Goal: Complete application form: Complete application form

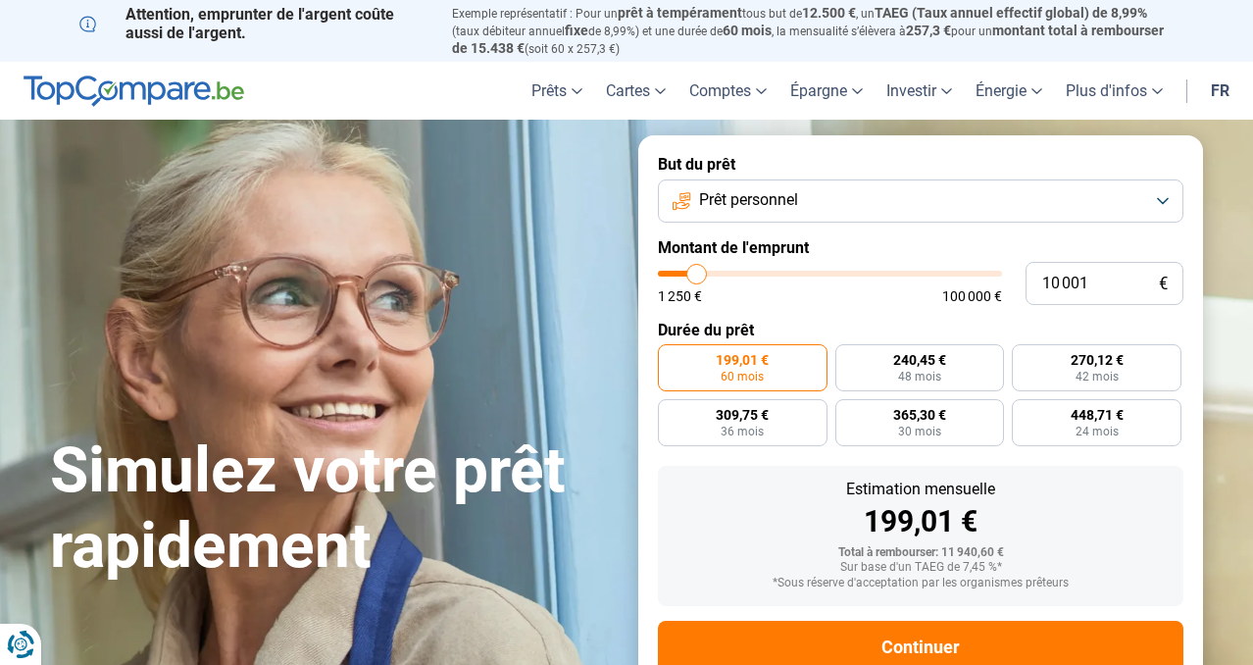
click at [952, 200] on button "Prêt personnel" at bounding box center [921, 200] width 526 height 43
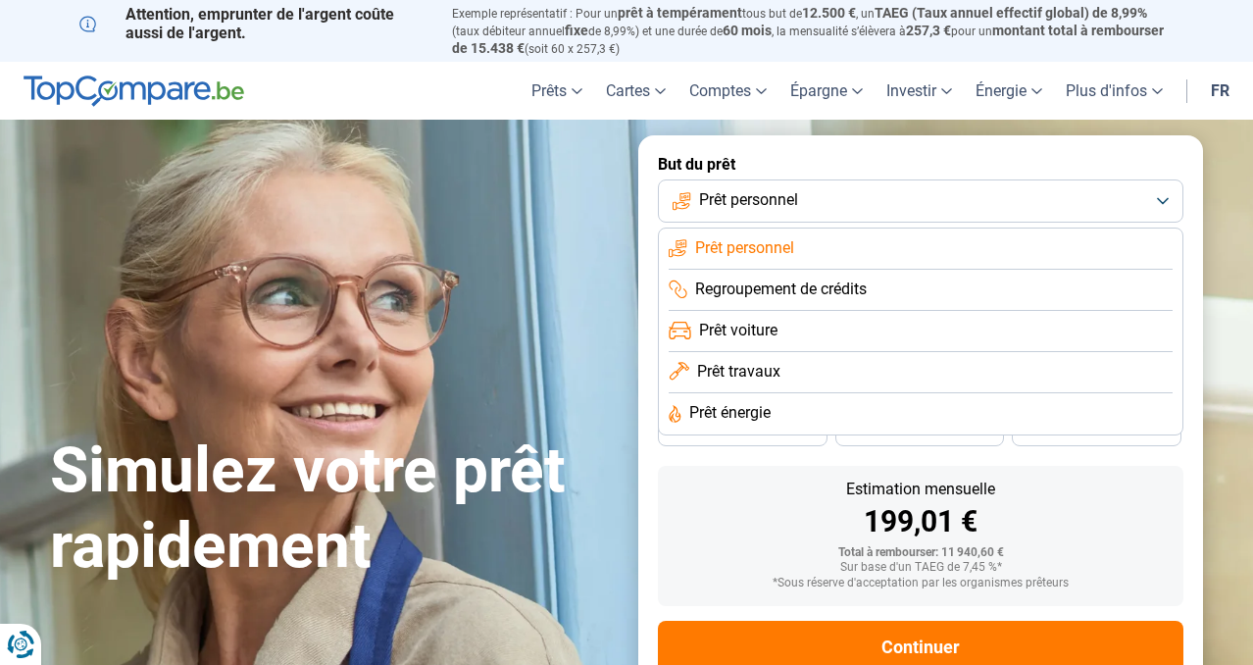
click at [769, 245] on span "Prêt personnel" at bounding box center [744, 248] width 99 height 22
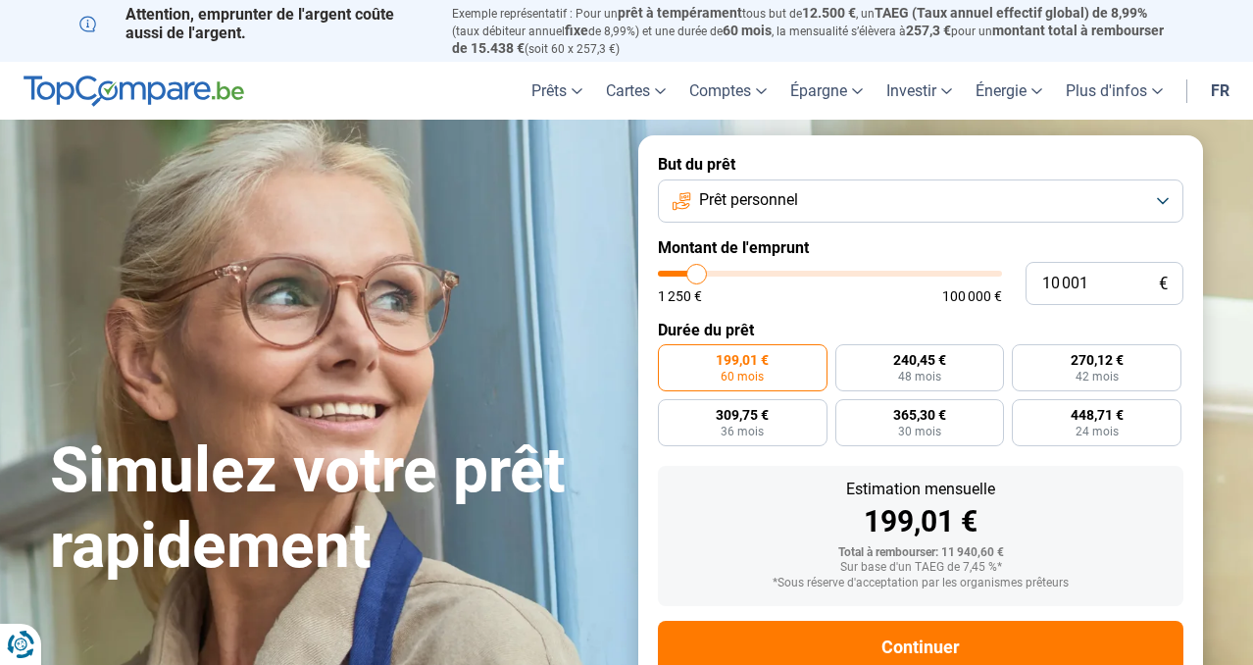
type input "10 250"
type input "10250"
type input "11 250"
type input "11250"
type input "12 250"
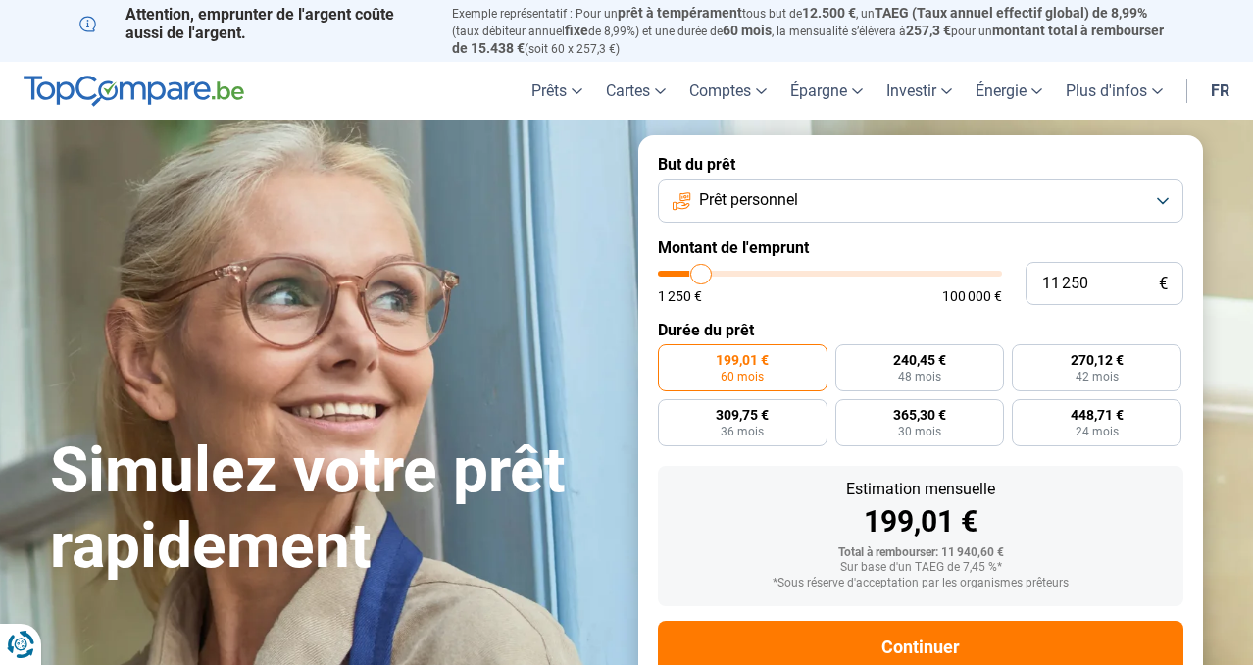
type input "12250"
type input "14 500"
type input "14500"
type input "17 750"
type input "17750"
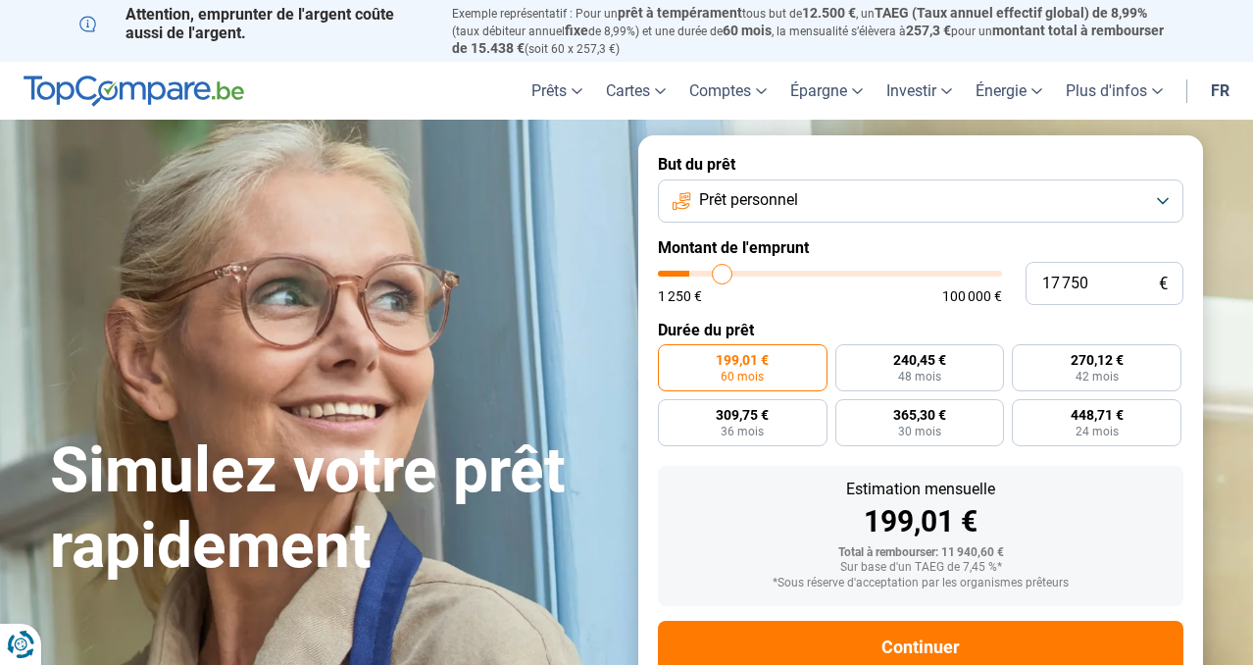
type input "20 500"
type input "20500"
type input "23 250"
type input "23250"
type input "25 250"
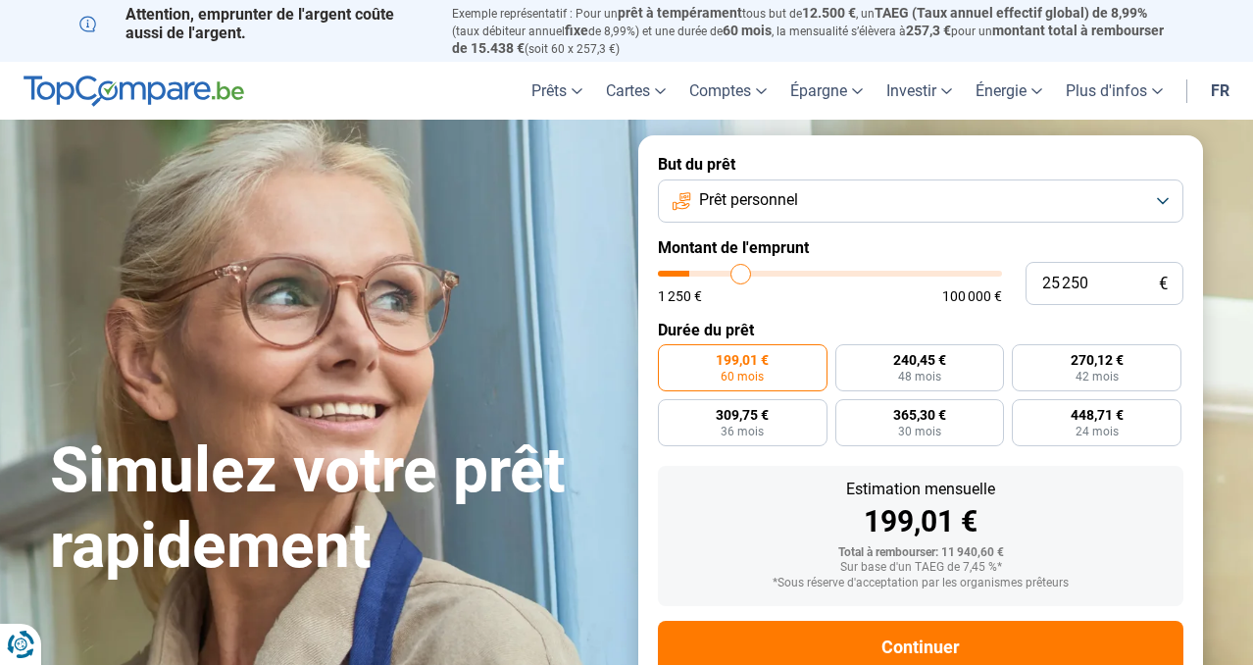
type input "25250"
type input "26 500"
type input "26500"
type input "27 750"
type input "27750"
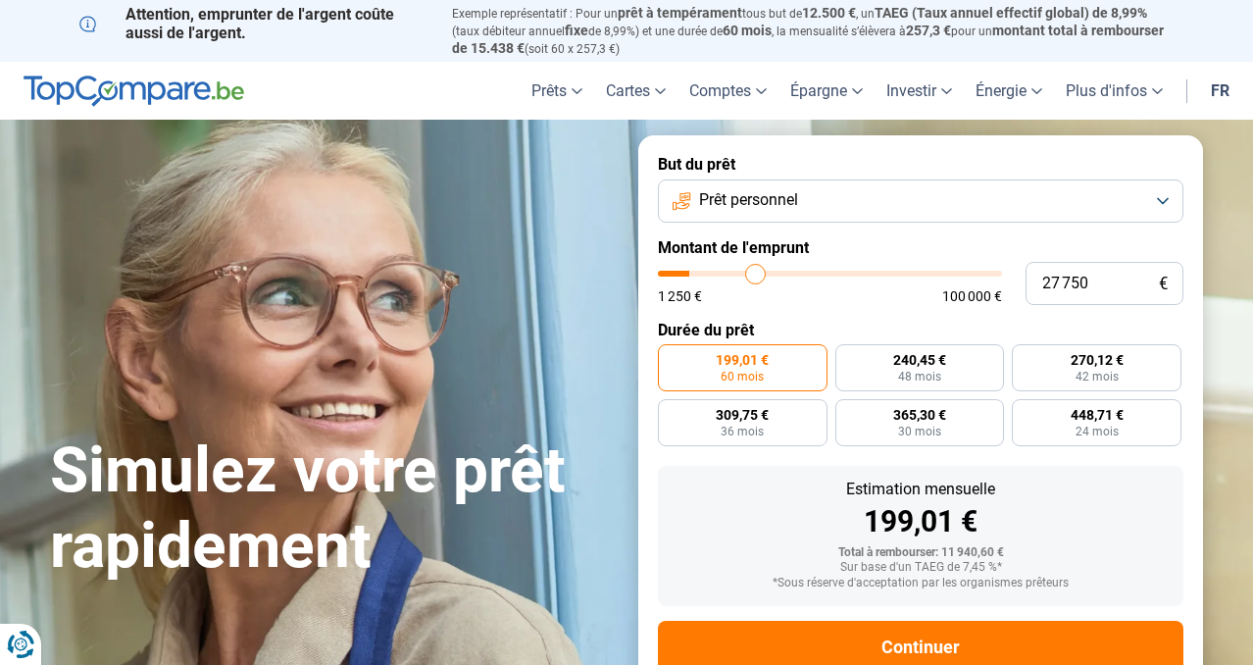
type input "28 250"
type input "28250"
type input "29 000"
type input "29000"
type input "29 250"
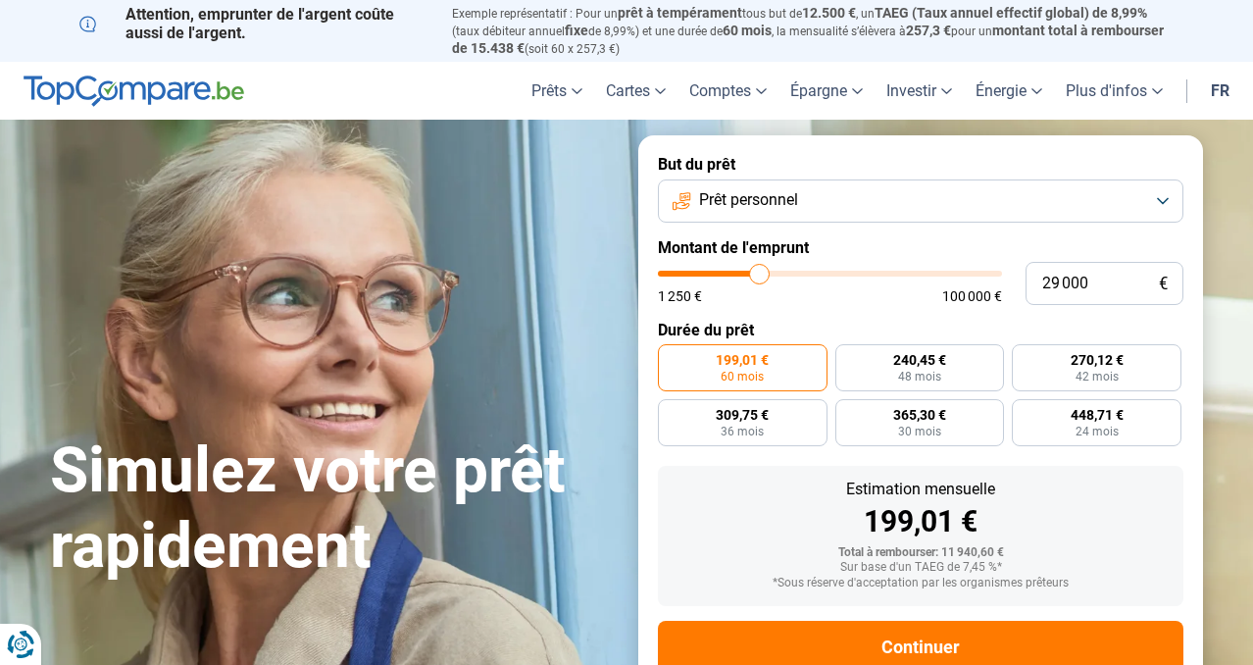
type input "29250"
type input "29 500"
type input "29500"
type input "29 750"
type input "29750"
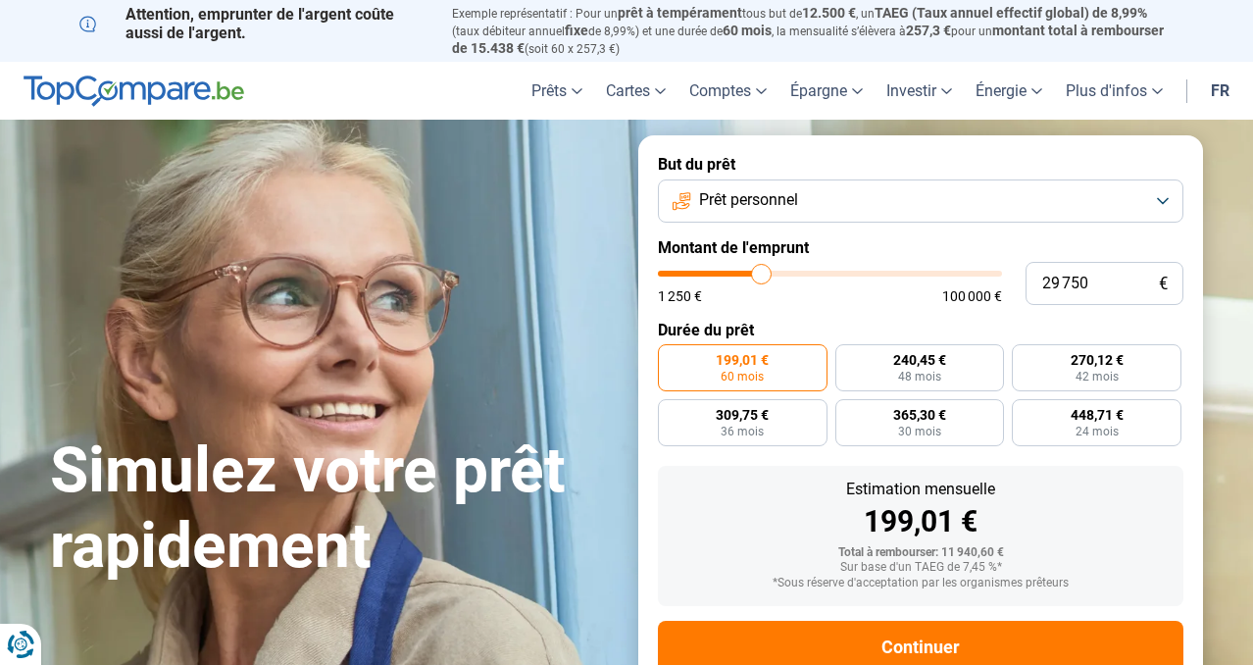
type input "31 000"
type input "31000"
type input "32 250"
type input "32250"
type input "33 500"
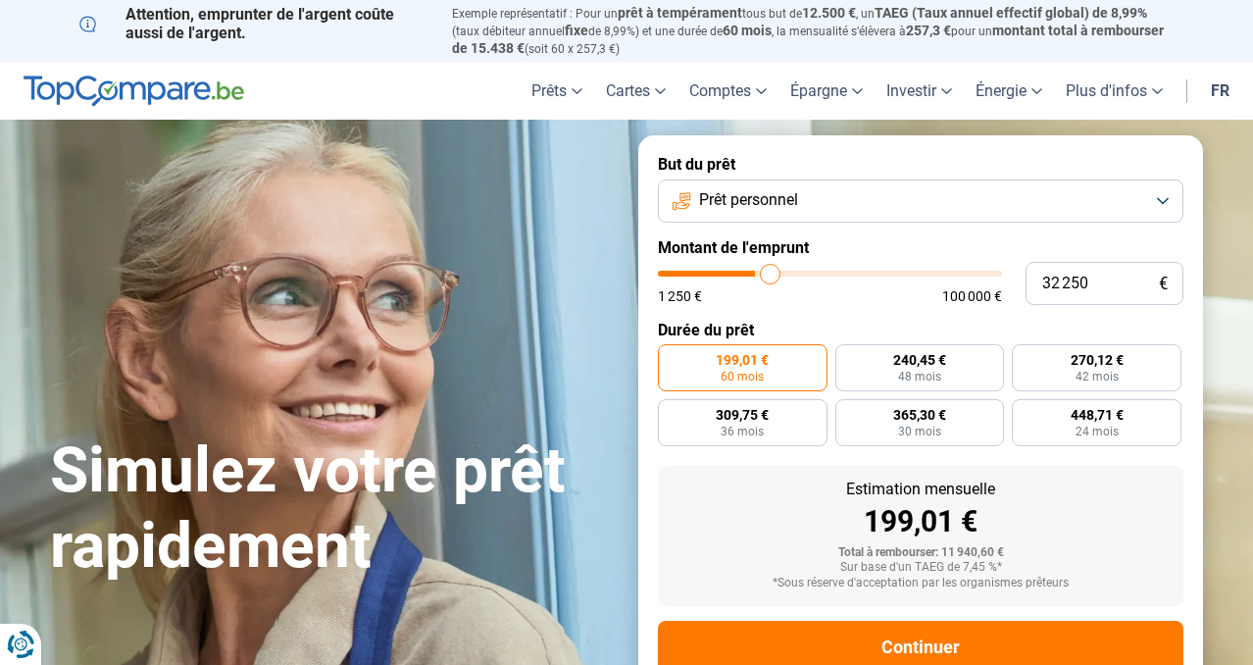
type input "33500"
type input "34 250"
type input "34250"
type input "35 250"
type input "35250"
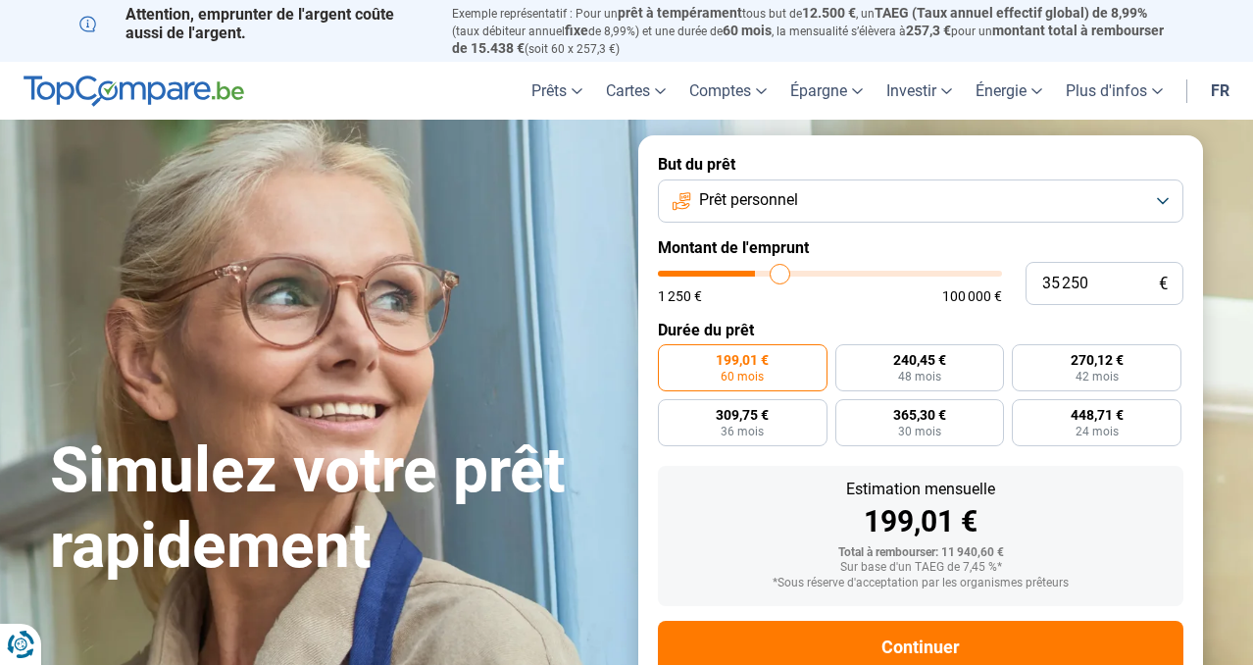
type input "36 000"
type input "36000"
type input "36 500"
type input "36500"
type input "36 750"
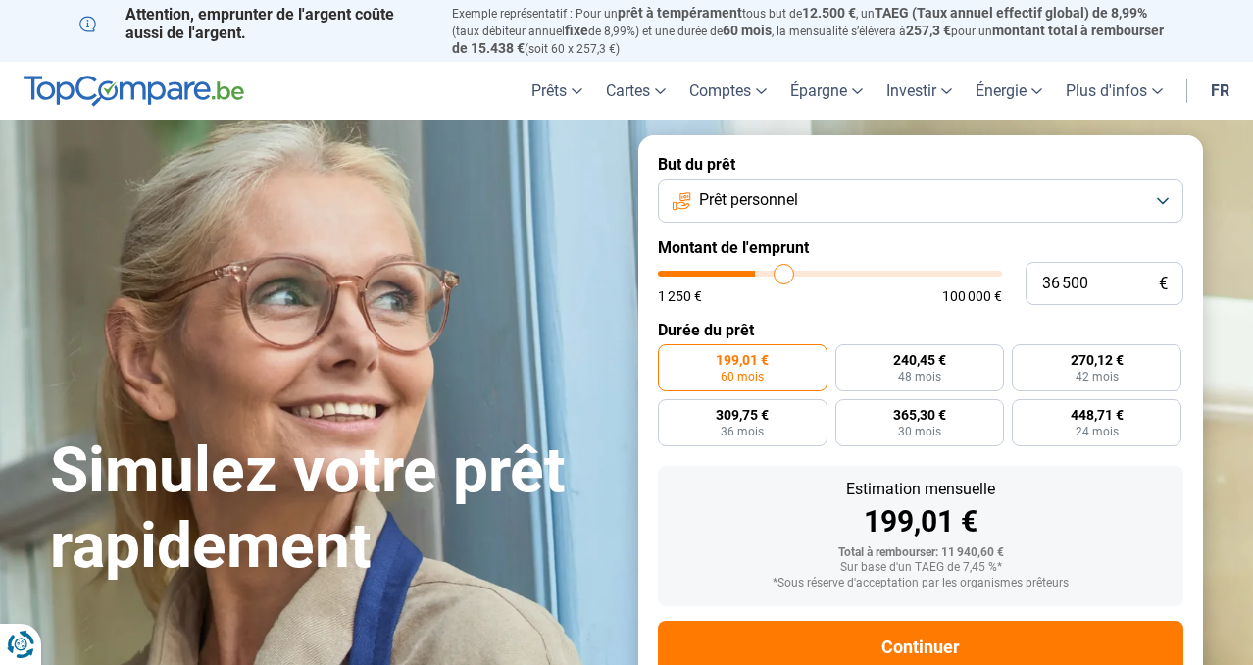
type input "36750"
type input "37 000"
type input "37000"
type input "37 500"
type input "37500"
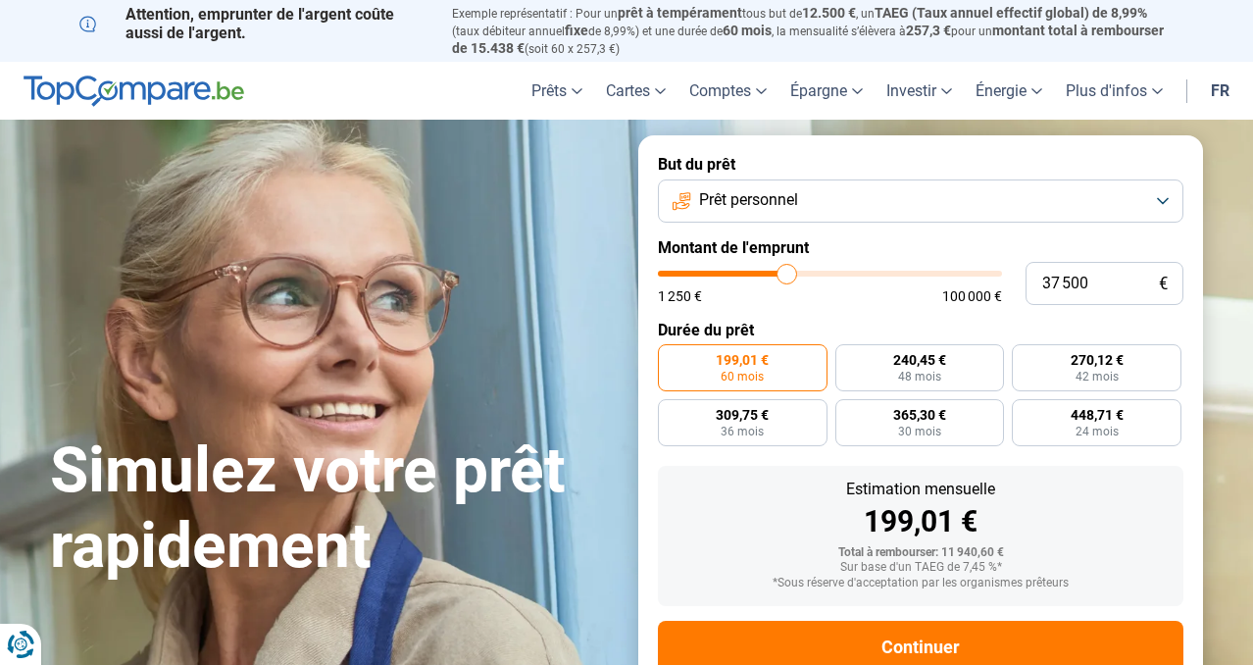
type input "39 000"
type input "39000"
type input "40 000"
type input "40000"
type input "40 750"
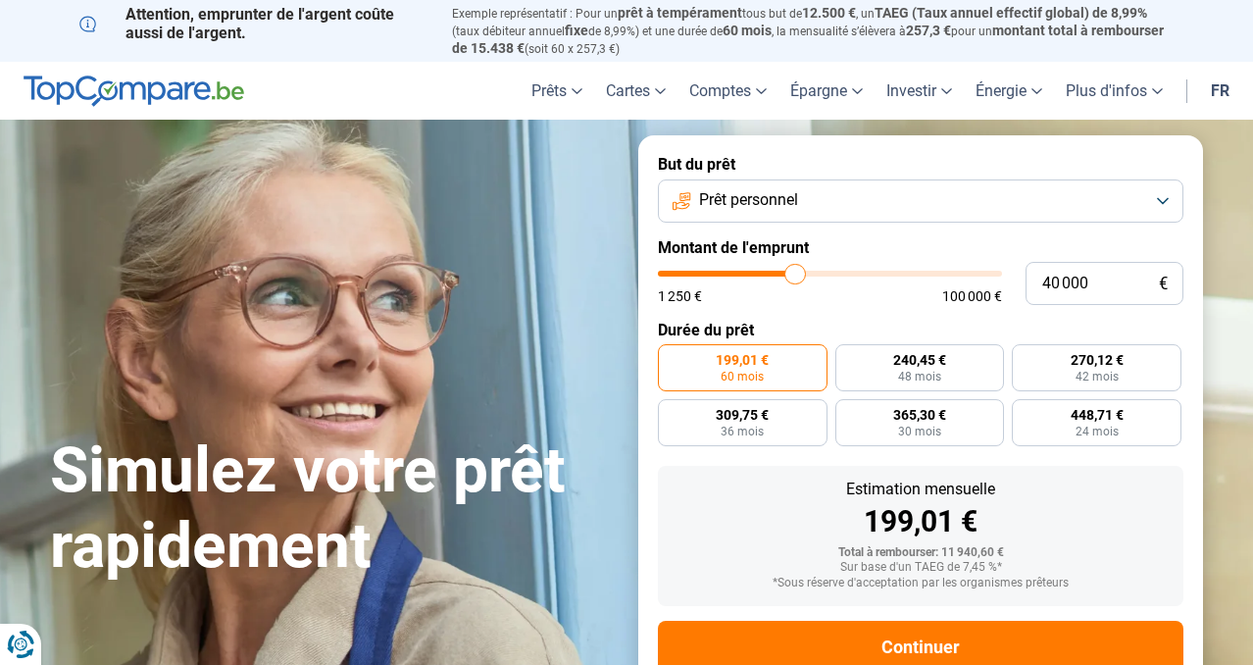
type input "40750"
type input "41 500"
type input "41500"
type input "42 000"
type input "42000"
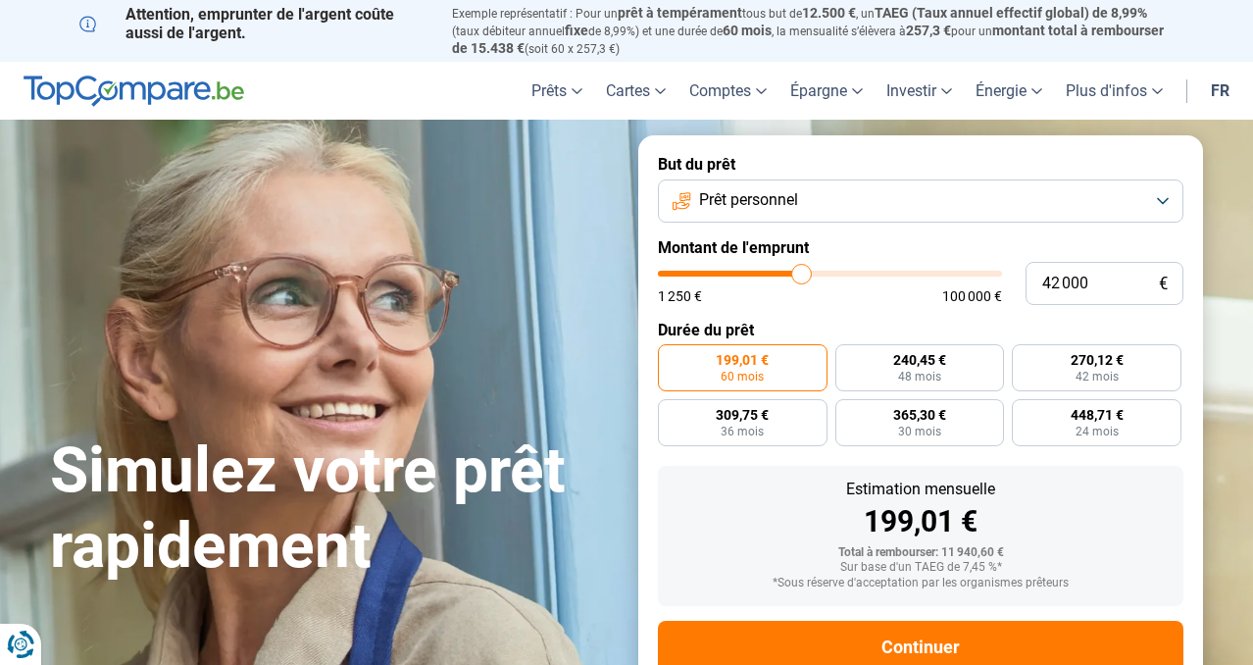
type input "41 750"
type input "41750"
type input "41 500"
type input "41500"
type input "41 250"
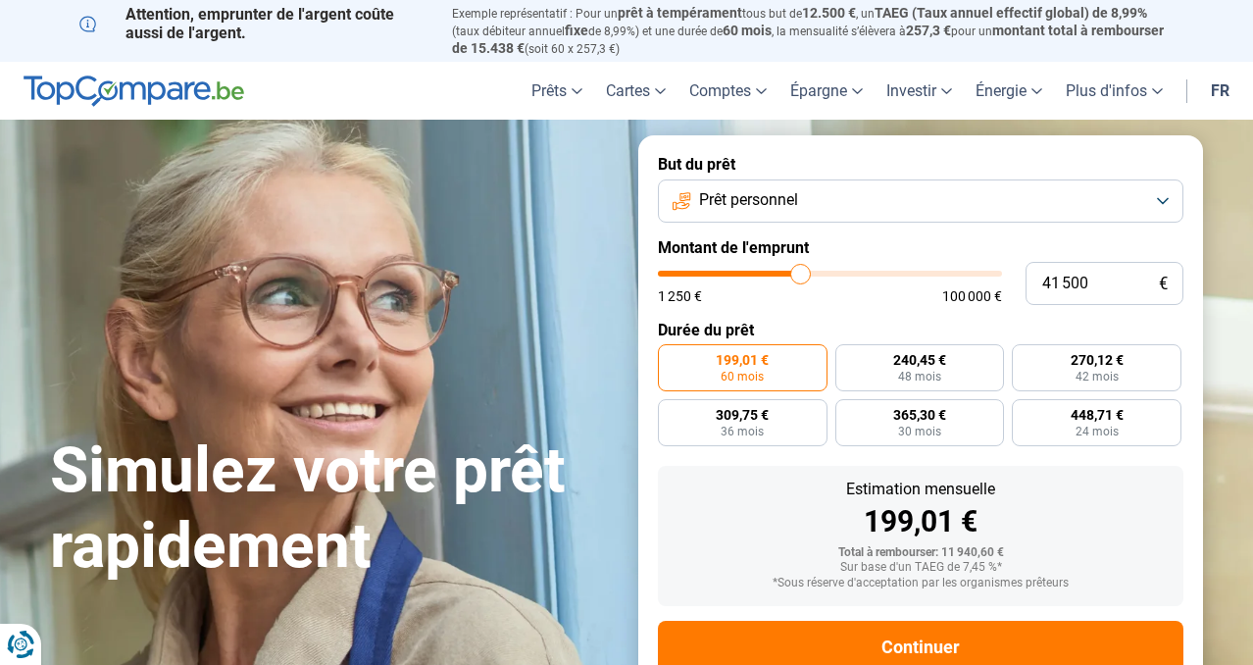
type input "41250"
type input "41 000"
type input "41000"
type input "40 250"
type input "40250"
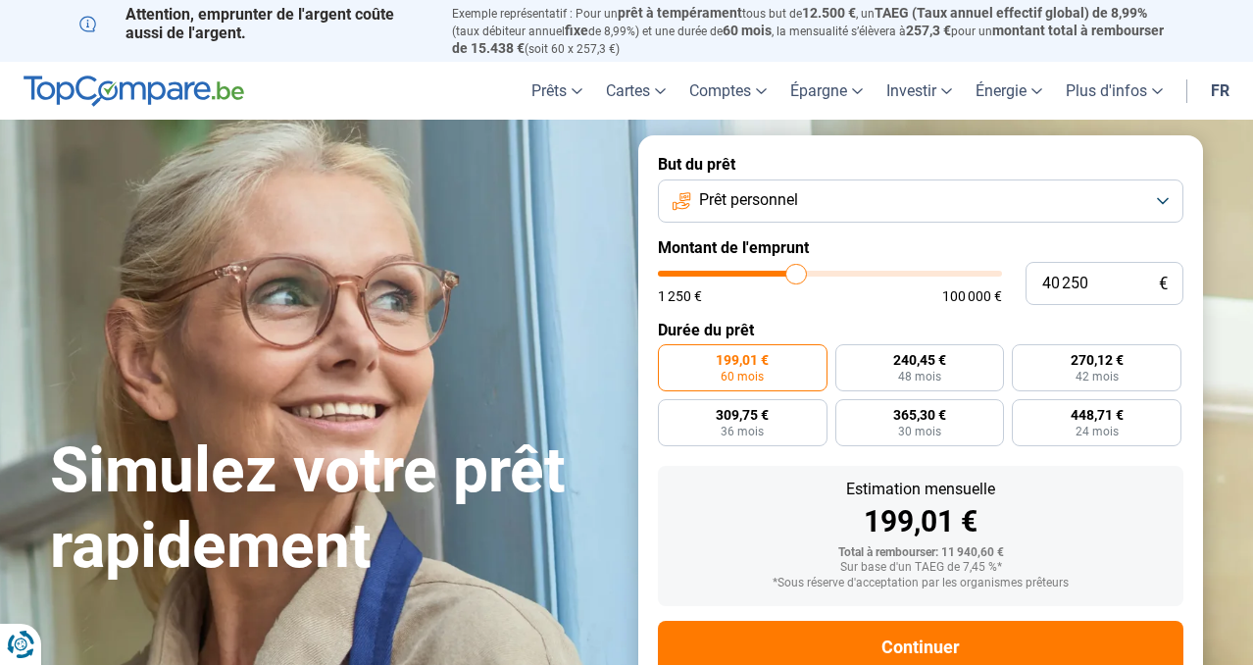
type input "39 750"
type input "39750"
type input "39 500"
type input "39500"
type input "39 000"
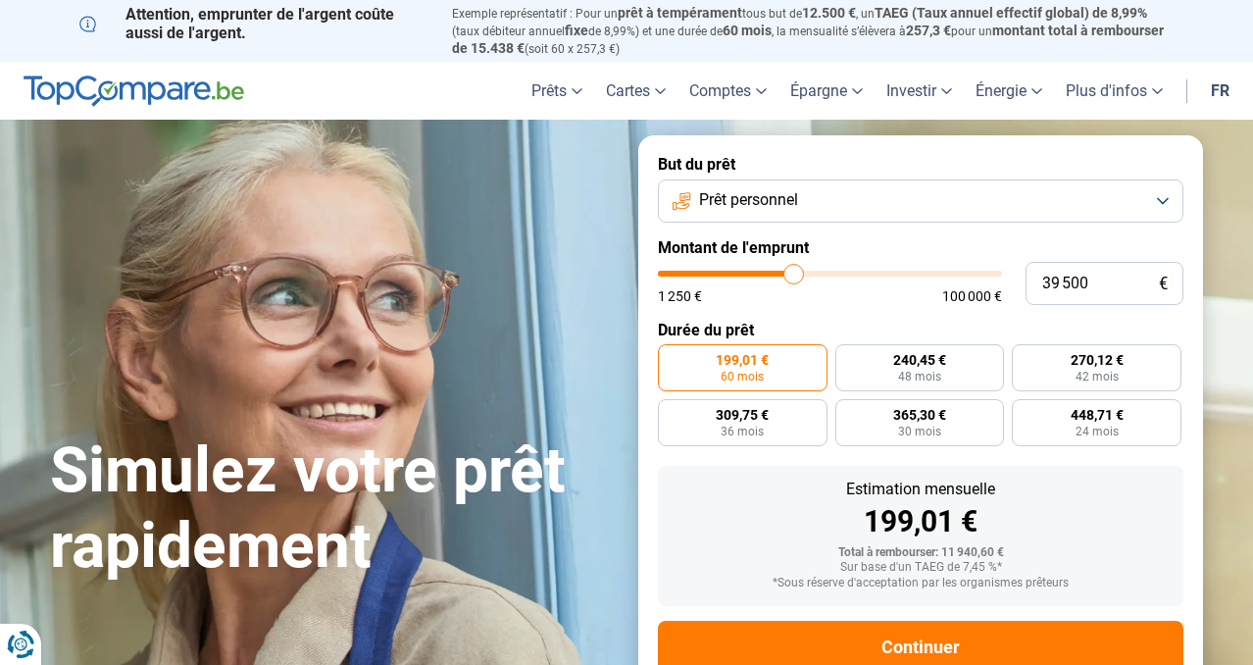
type input "39000"
type input "38 750"
type input "38750"
type input "38 250"
type input "38250"
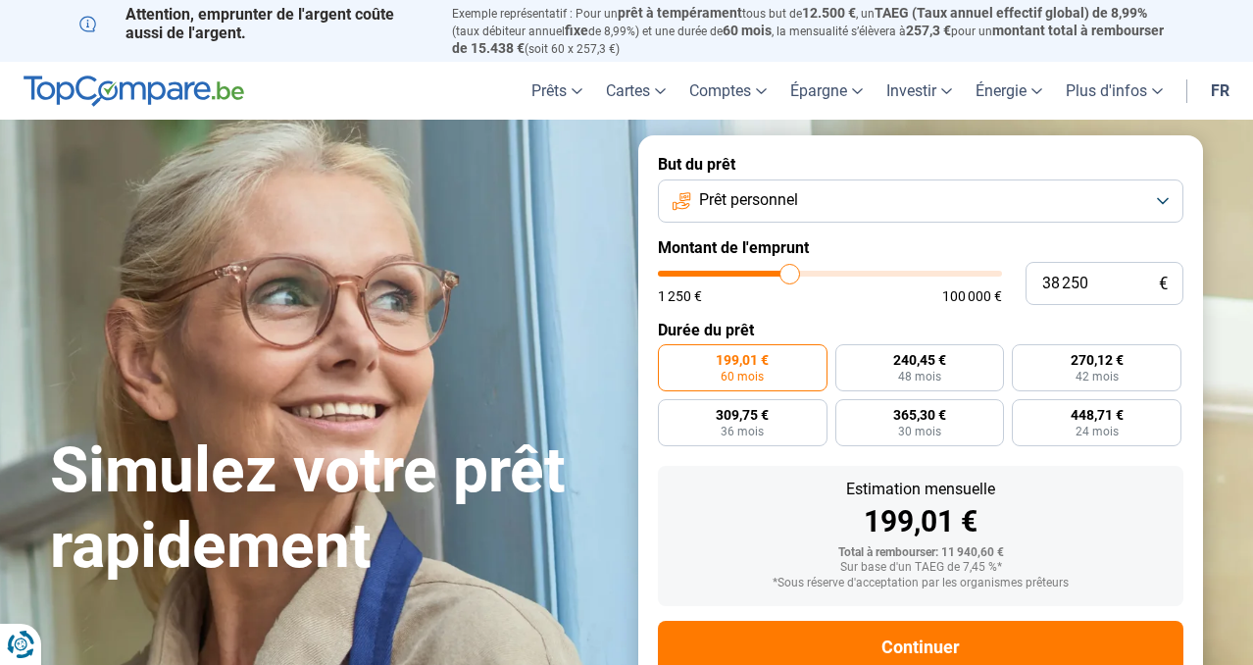
type input "38 000"
type input "38000"
type input "37 750"
type input "37750"
type input "37 250"
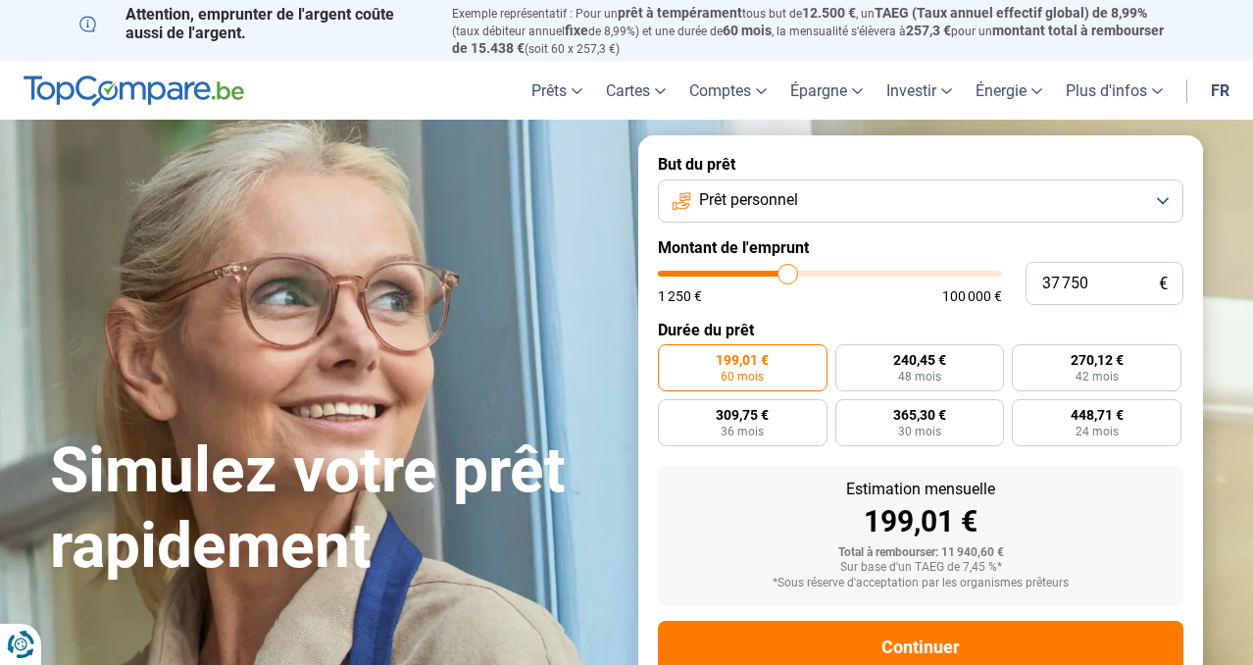
type input "37250"
type input "37 000"
type input "37000"
type input "36 750"
type input "36750"
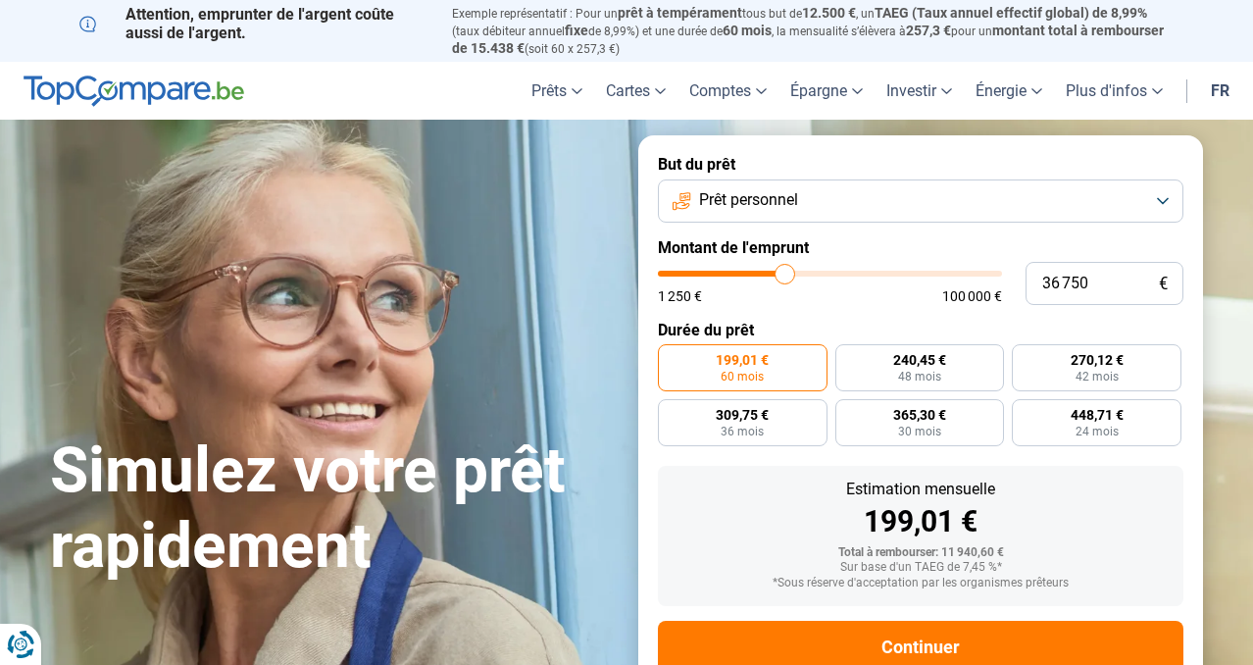
type input "36 500"
type input "36500"
type input "36 250"
type input "36250"
type input "35 750"
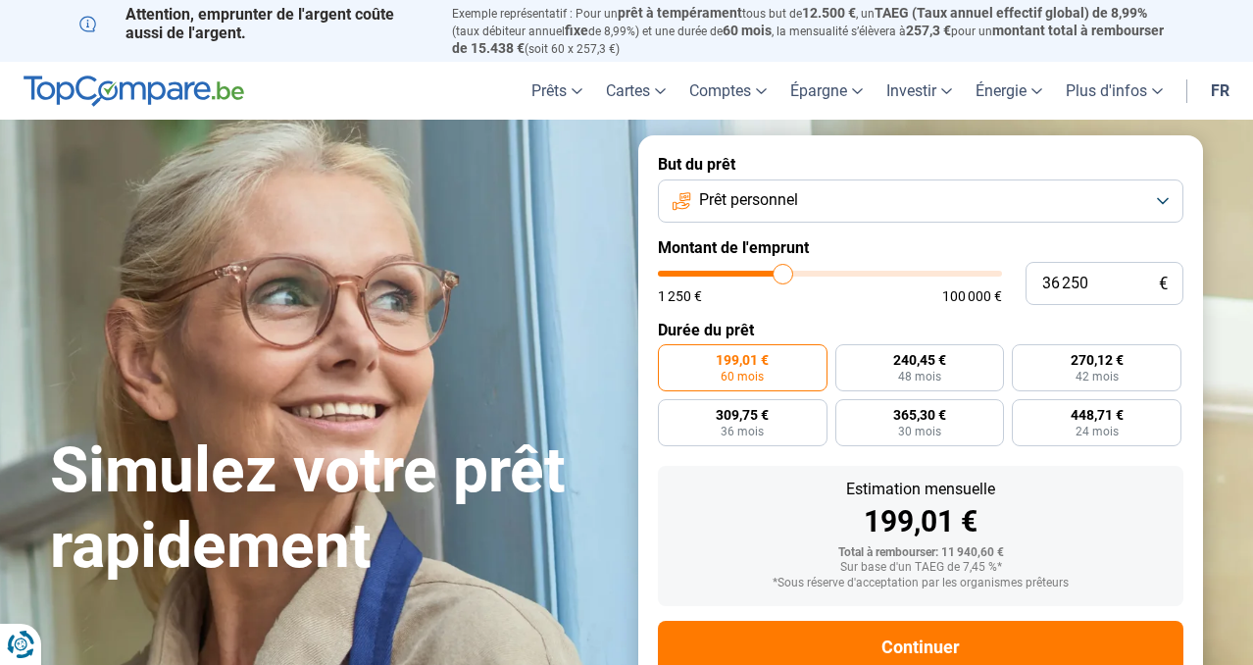
type input "35750"
type input "35 500"
type input "35500"
type input "35 250"
type input "35250"
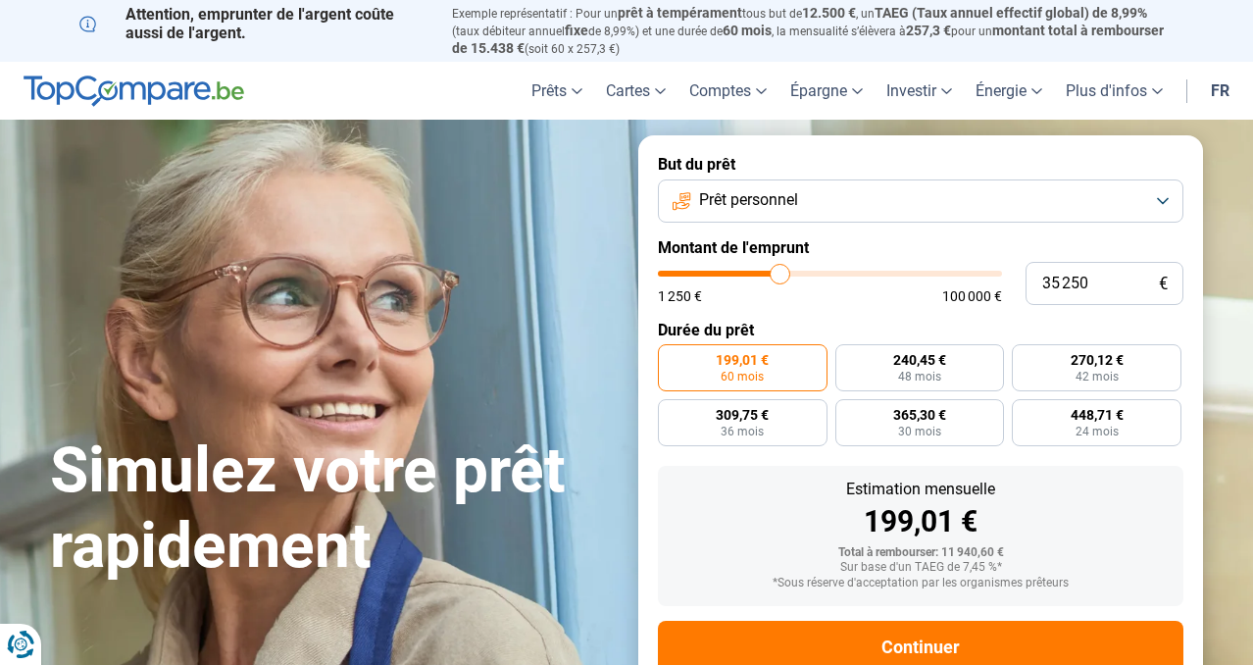
type input "35 000"
type input "35000"
type input "34 750"
type input "34750"
type input "34 250"
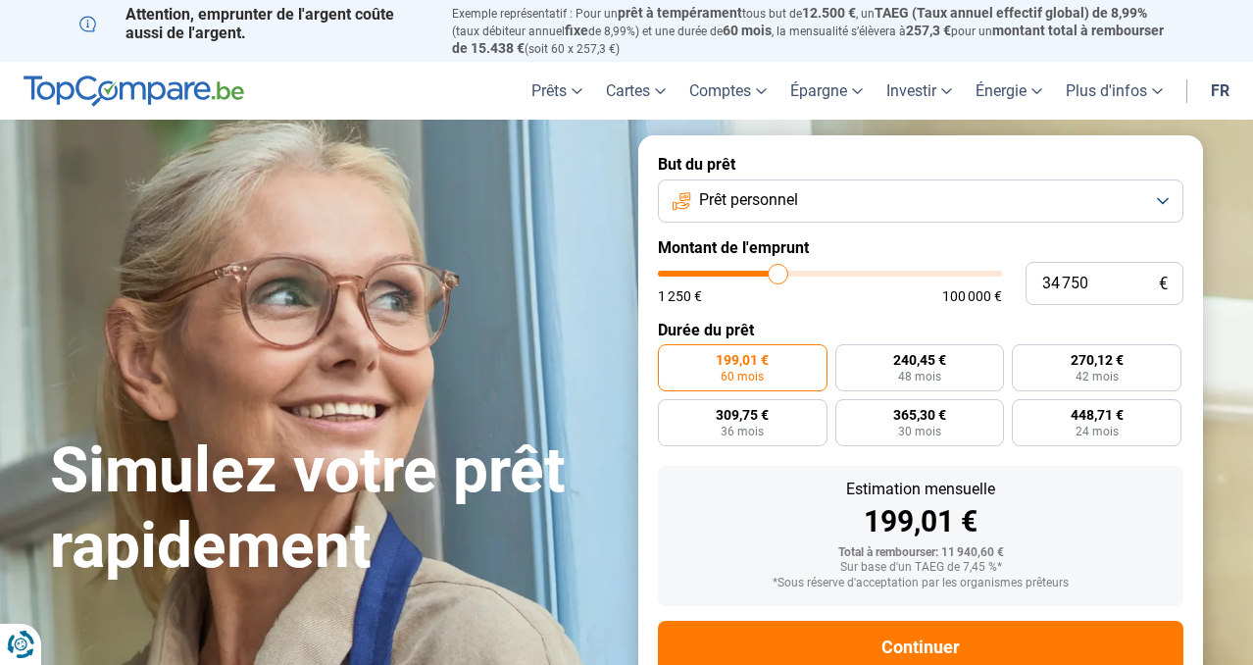
type input "34250"
type input "34 000"
type input "34000"
type input "33 750"
type input "33750"
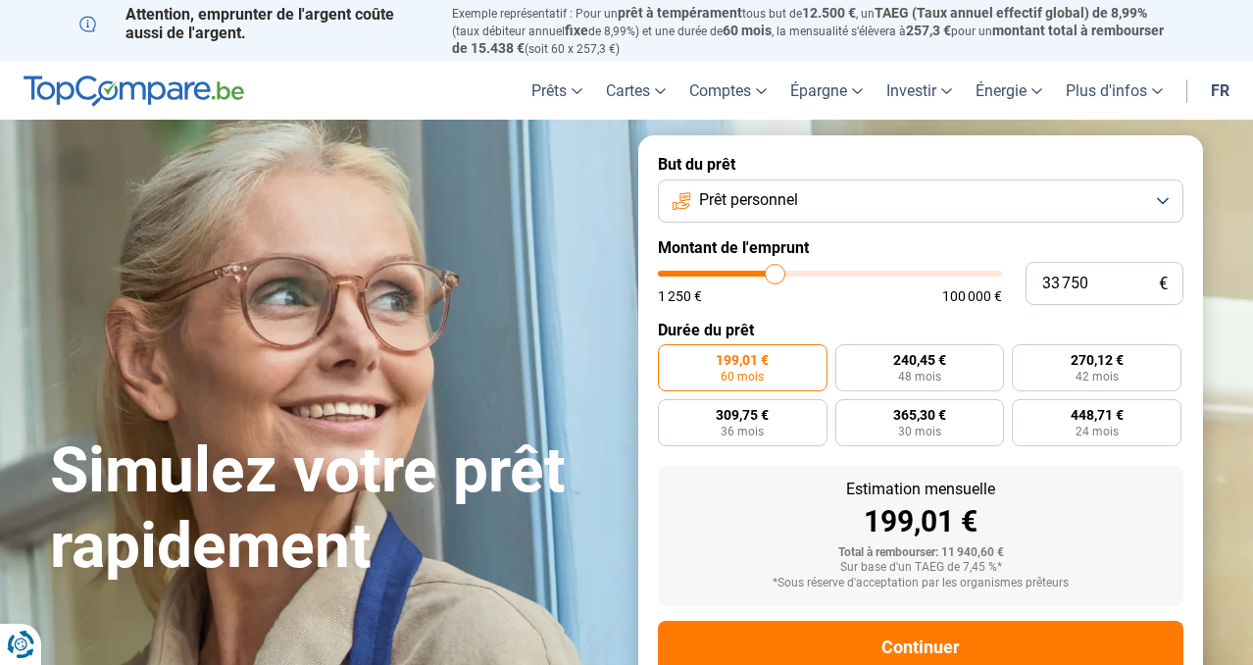
type input "33 500"
type input "33500"
type input "33 250"
type input "33250"
type input "32 750"
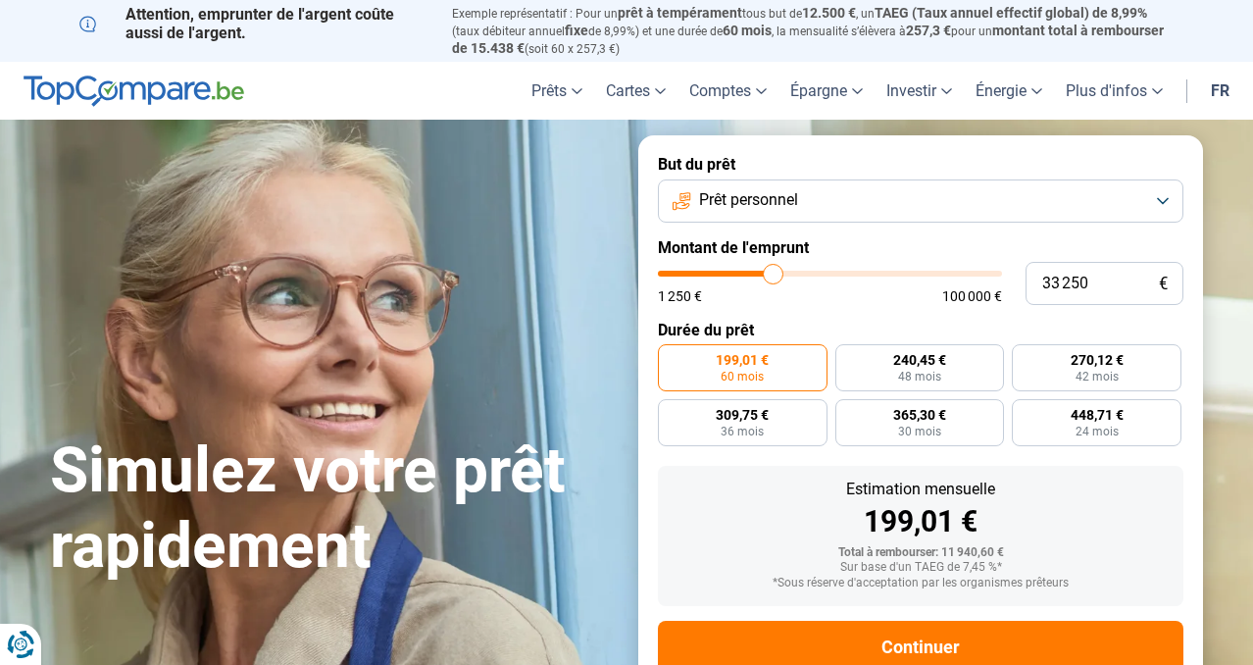
type input "32750"
type input "32 500"
type input "32500"
type input "32 250"
type input "32250"
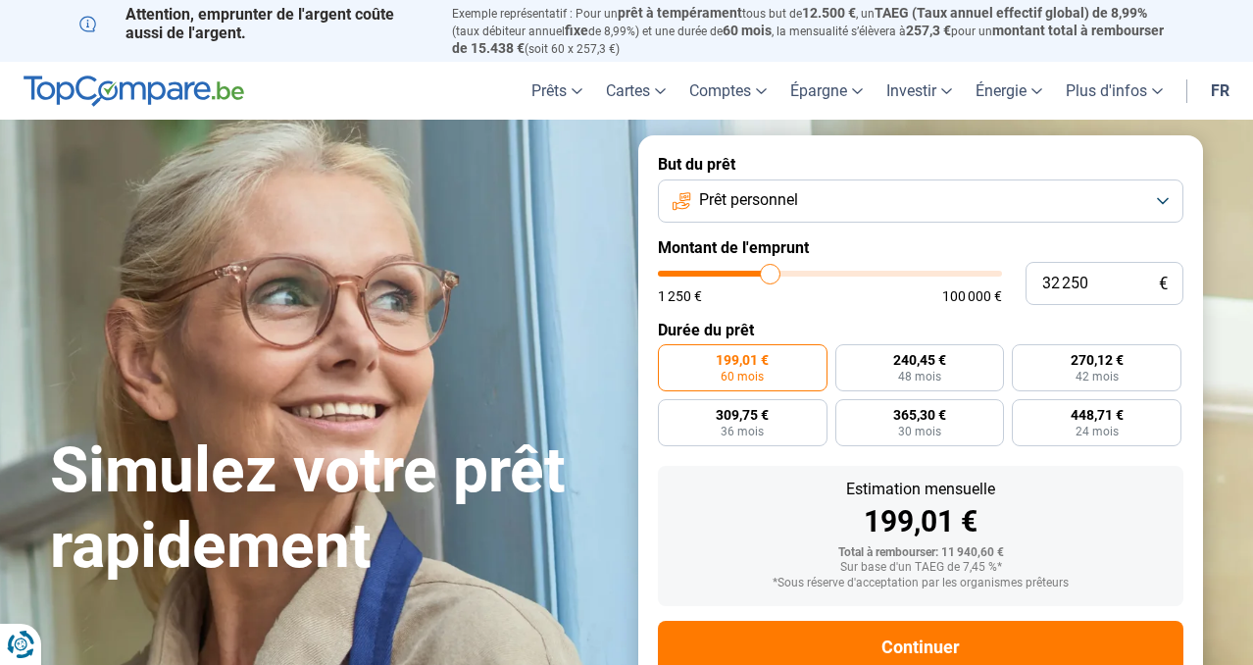
type input "32 000"
type input "32000"
type input "31 750"
type input "31750"
type input "31 250"
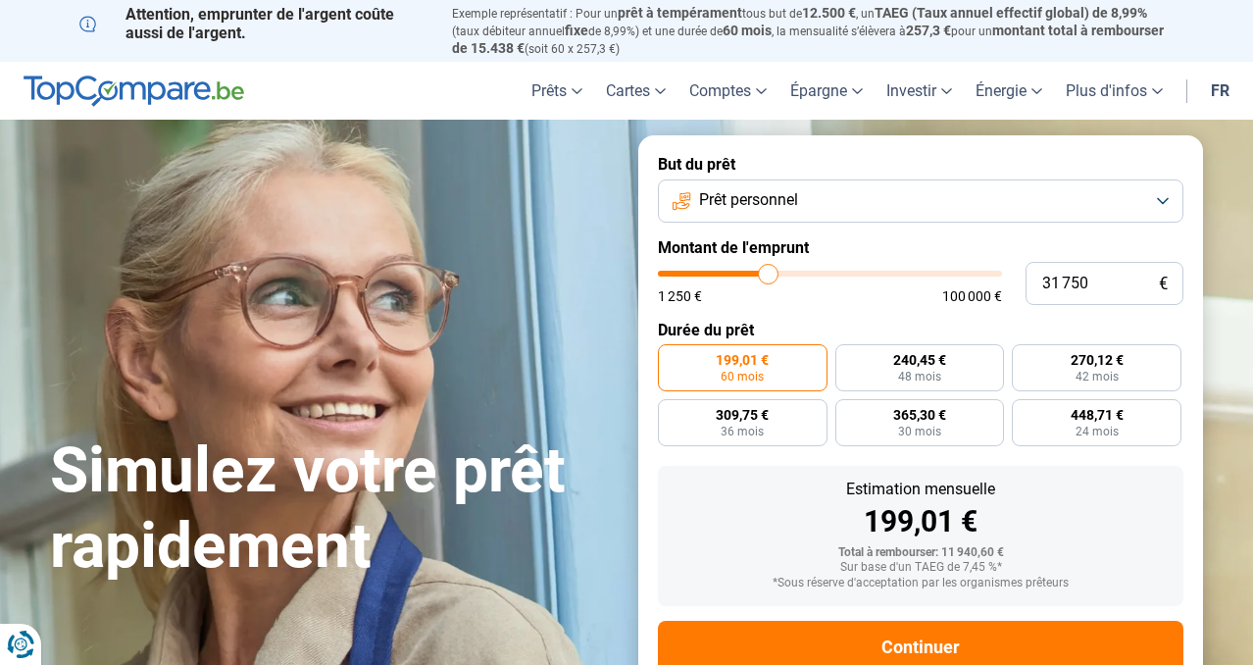
type input "31250"
type input "31 000"
type input "31000"
type input "30 750"
drag, startPoint x: 698, startPoint y: 272, endPoint x: 765, endPoint y: 281, distance: 67.4
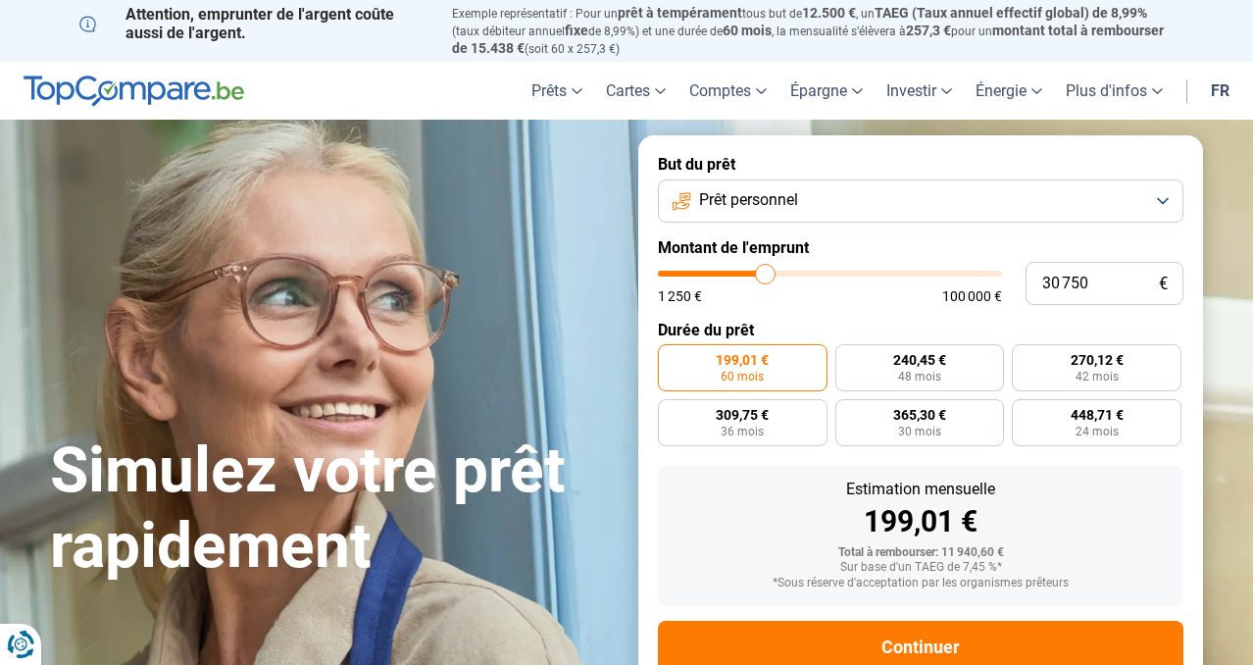
type input "30750"
click at [765, 277] on input "range" at bounding box center [830, 274] width 344 height 6
radio input "false"
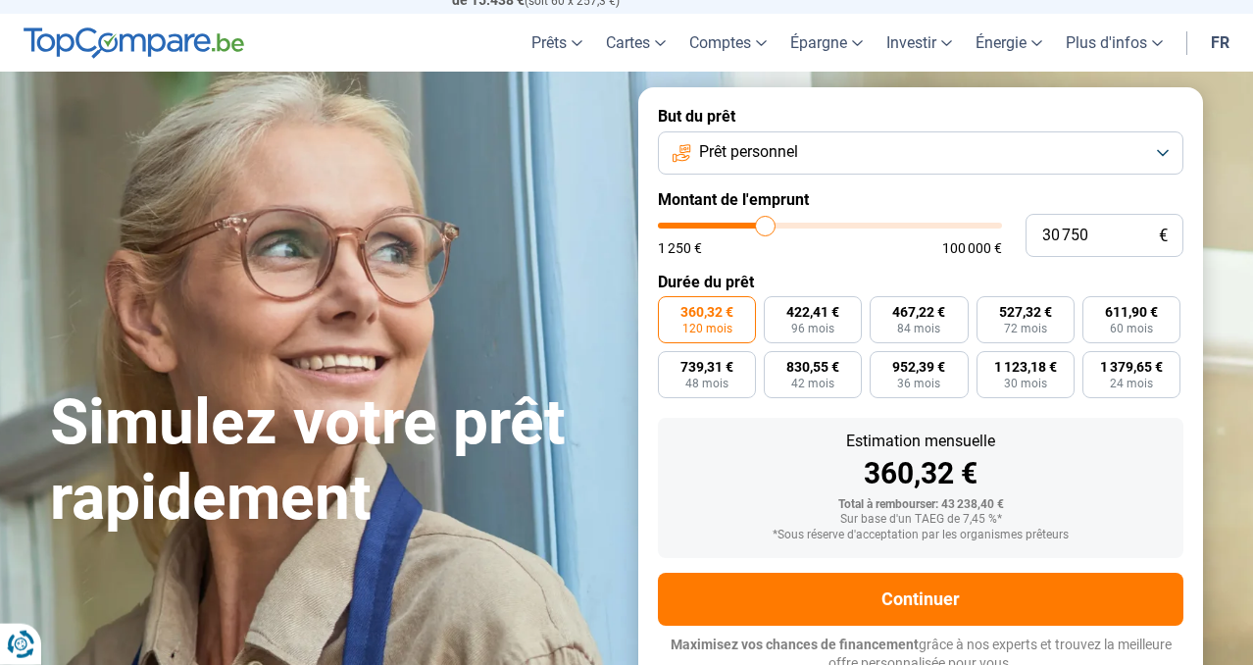
scroll to position [54, 0]
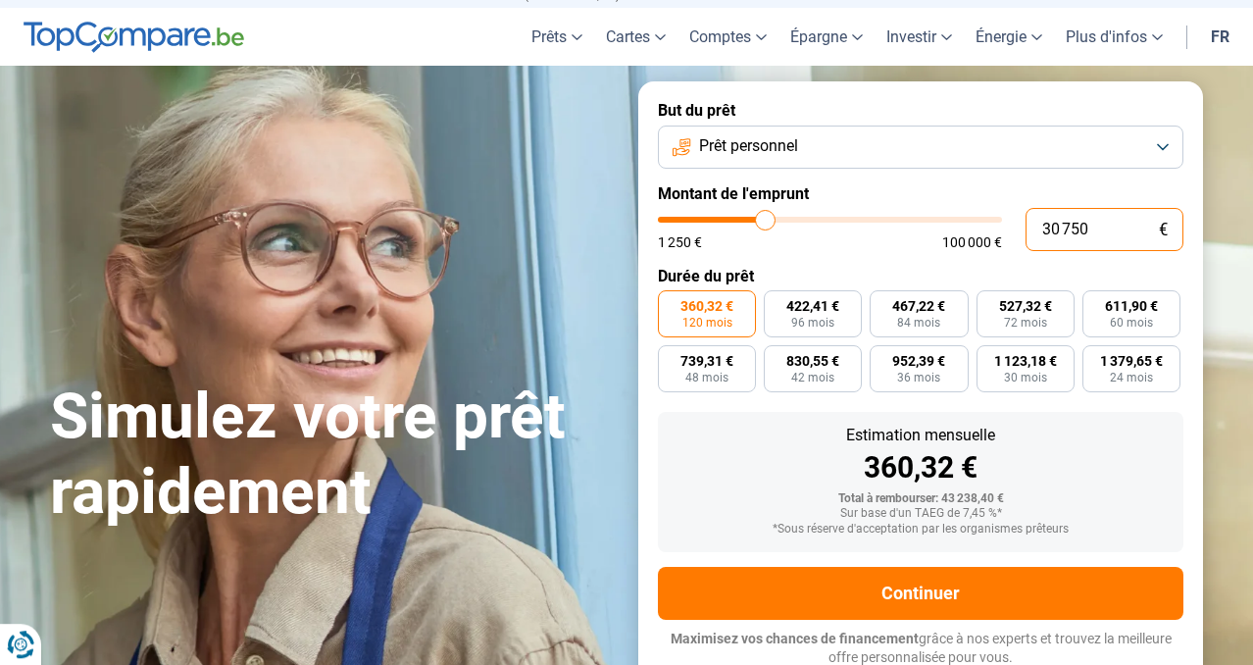
click at [1094, 226] on input "30 750" at bounding box center [1105, 229] width 158 height 43
type input "3 075"
type input "3000"
type input "307"
type input "1250"
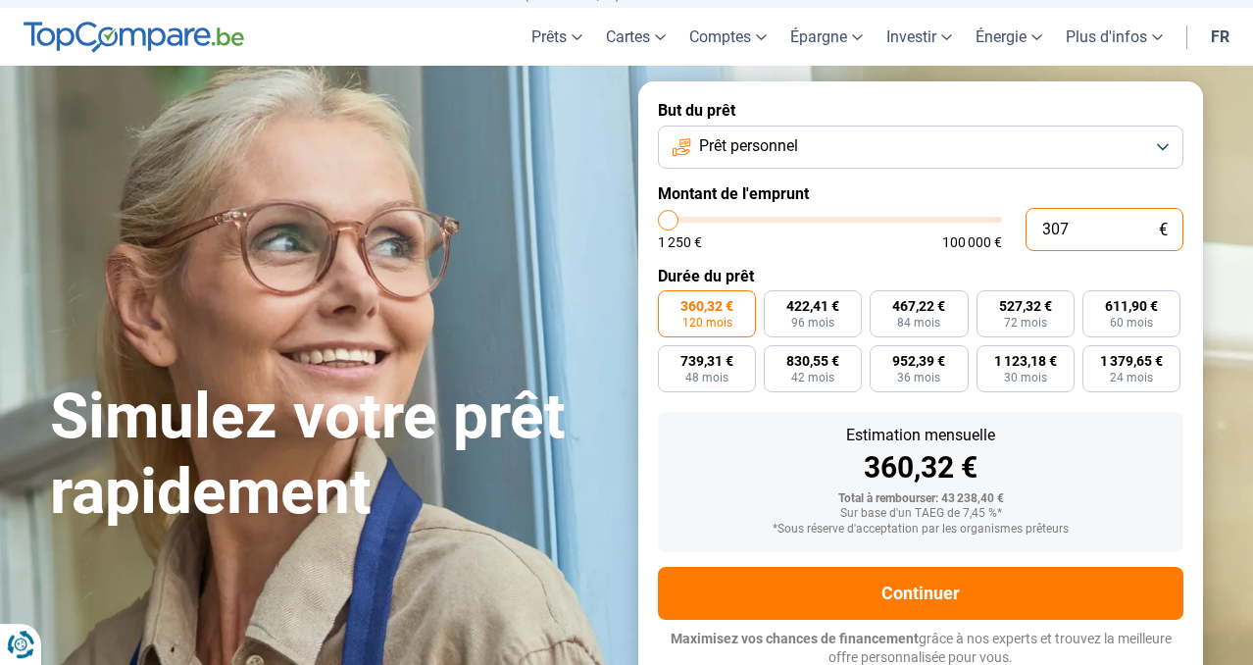
type input "30"
type input "1250"
type input "300"
type input "1250"
type input "3 000"
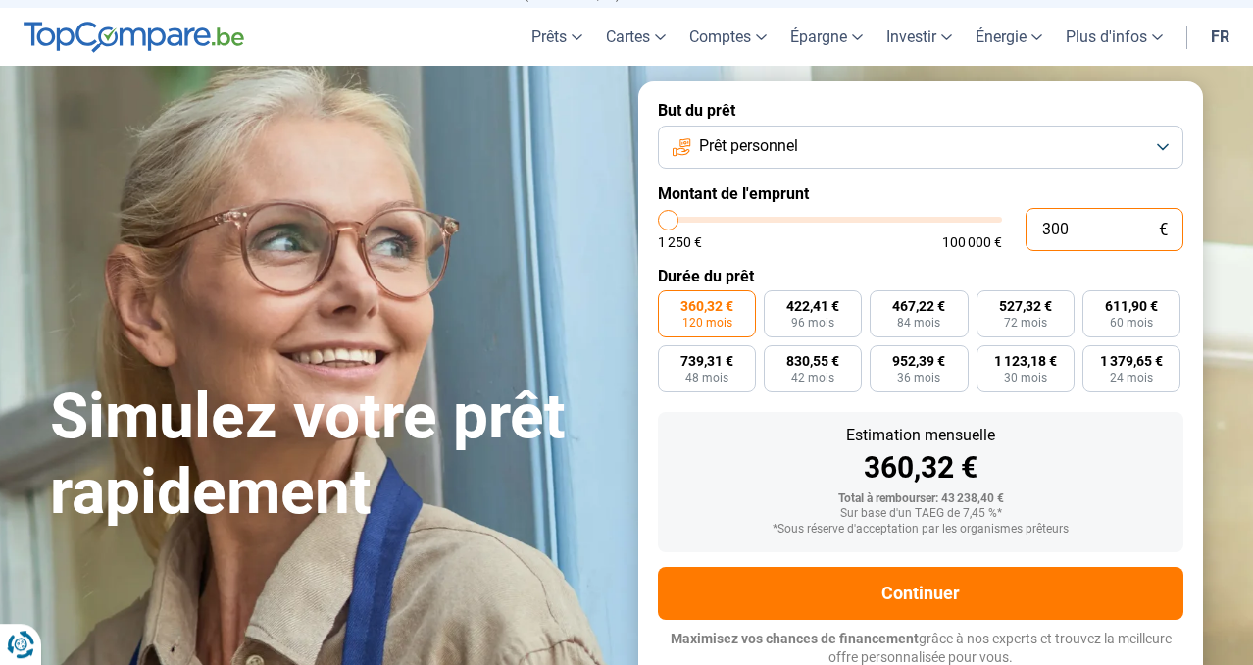
type input "3000"
type input "30 000"
type input "30000"
type input "30 000"
click at [1117, 424] on div "Estimation mensuelle 360,32 € Total à rembourser: 43 238,40 € Sur base d'un TAE…" at bounding box center [921, 482] width 526 height 140
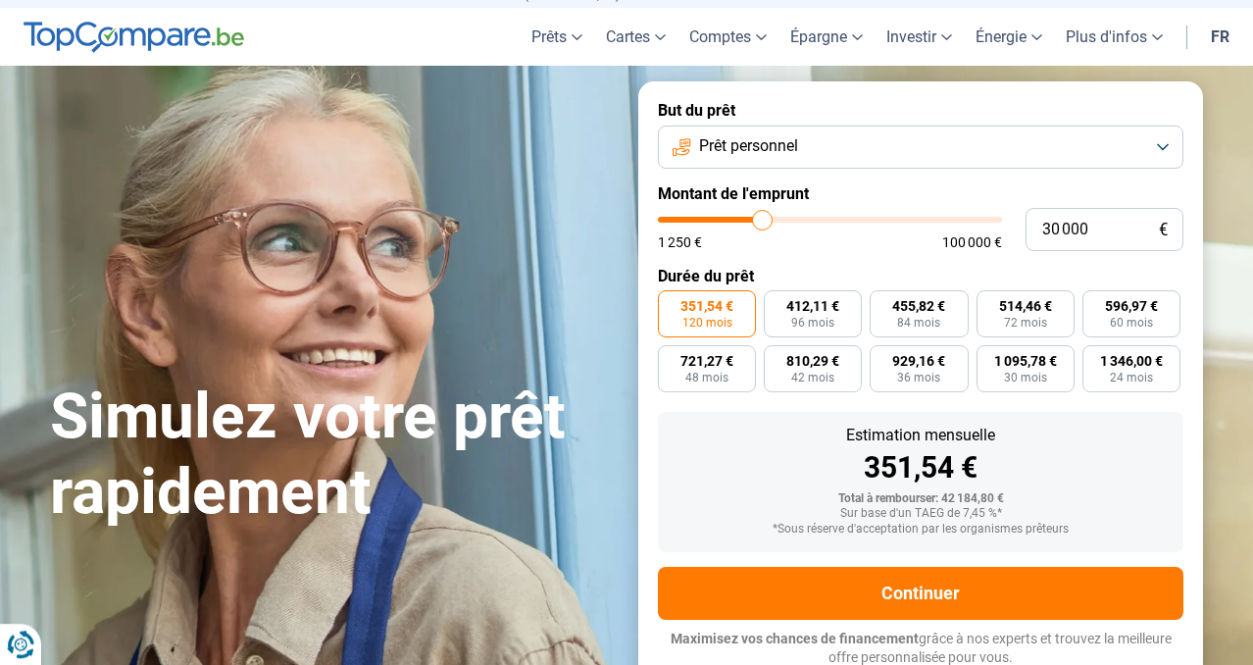
click at [687, 307] on span "351,54 €" at bounding box center [707, 306] width 53 height 14
click at [671, 303] on input "351,54 € 120 mois" at bounding box center [664, 296] width 13 height 13
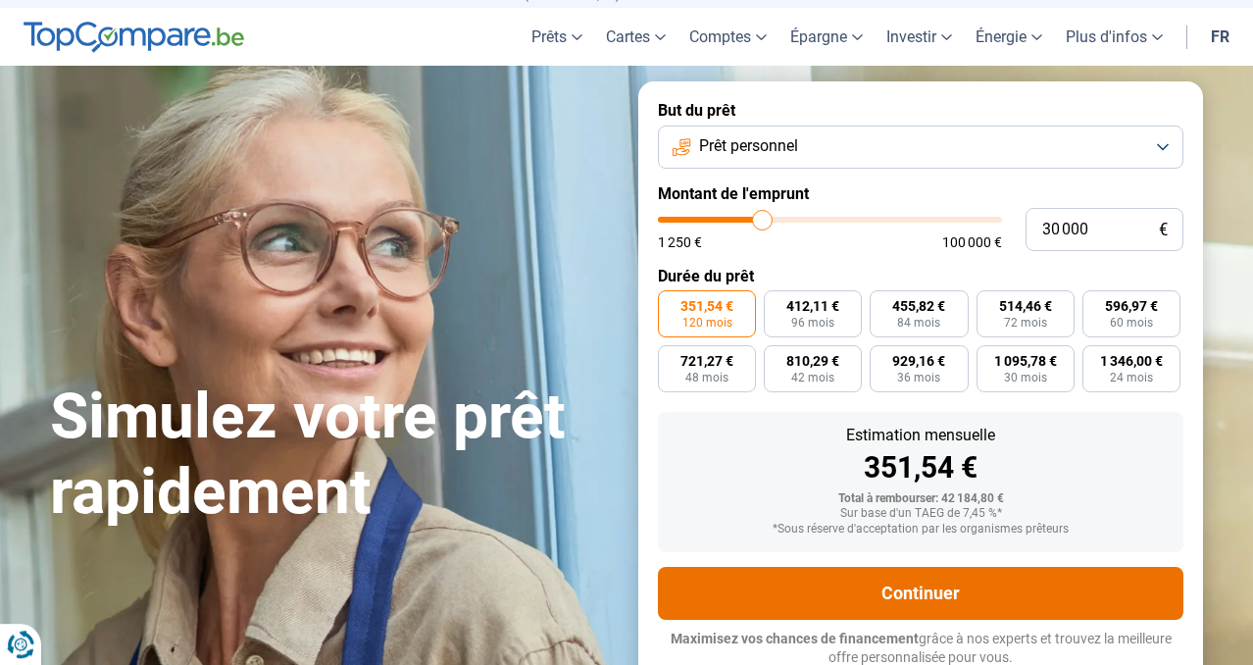
click at [928, 594] on button "Continuer" at bounding box center [921, 593] width 526 height 53
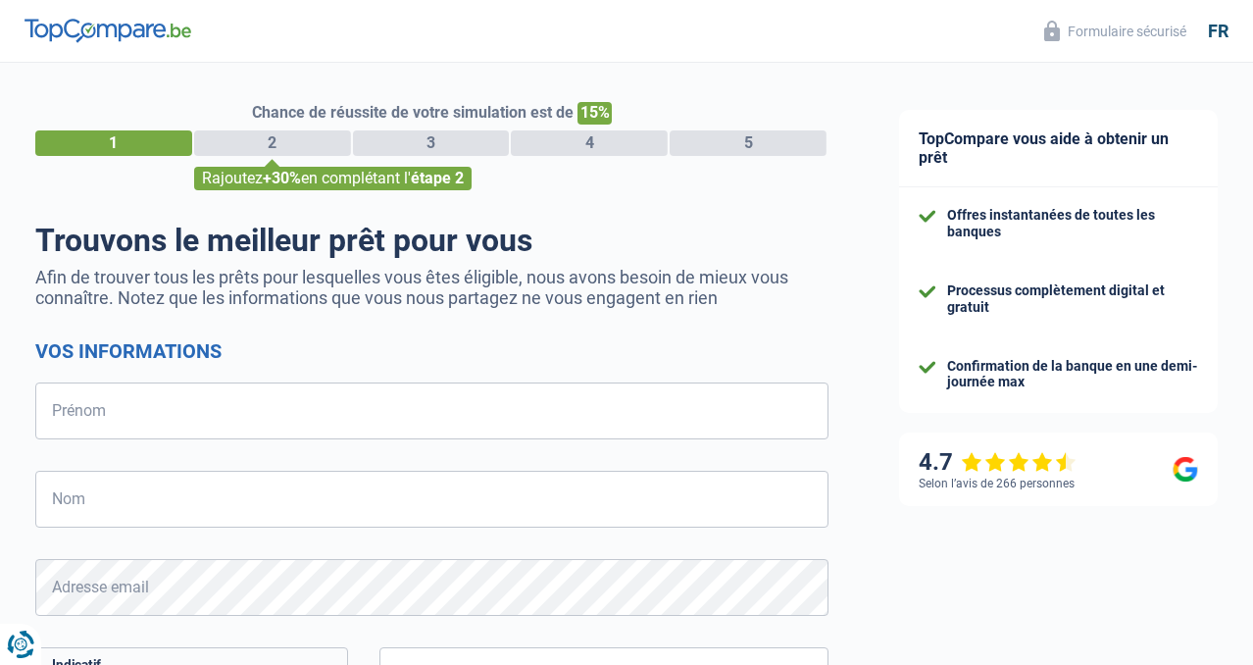
select select "32"
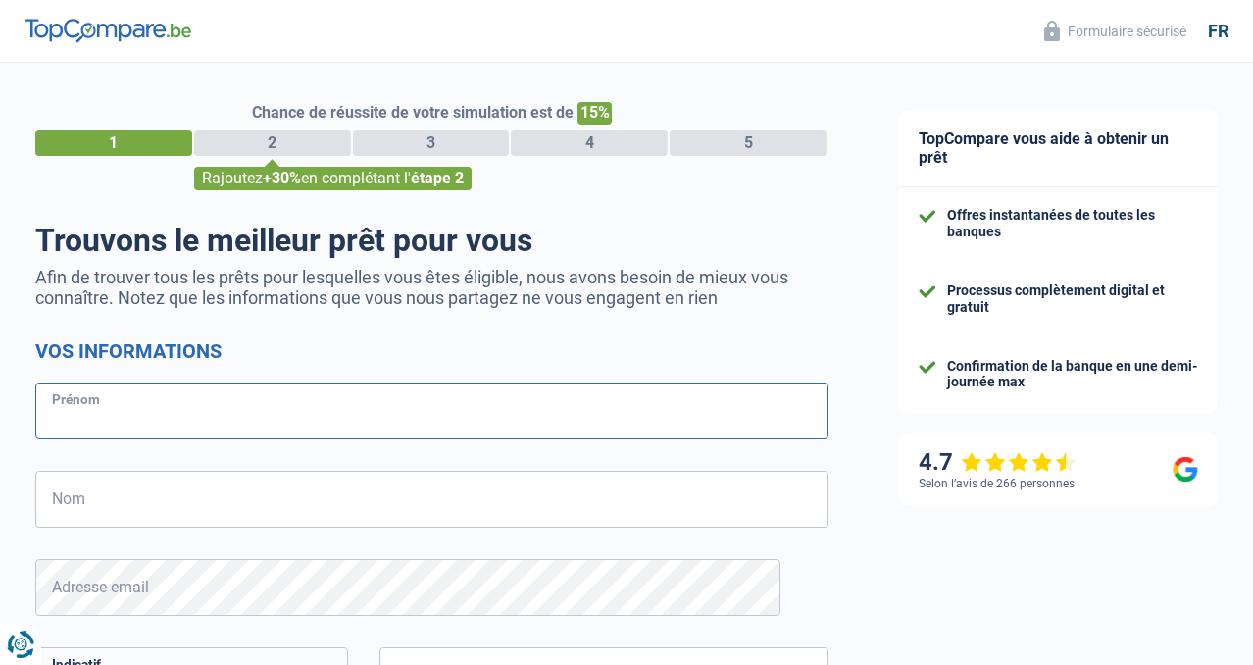
click at [165, 411] on input "Prénom" at bounding box center [431, 410] width 793 height 57
type input "[PERSON_NAME]"
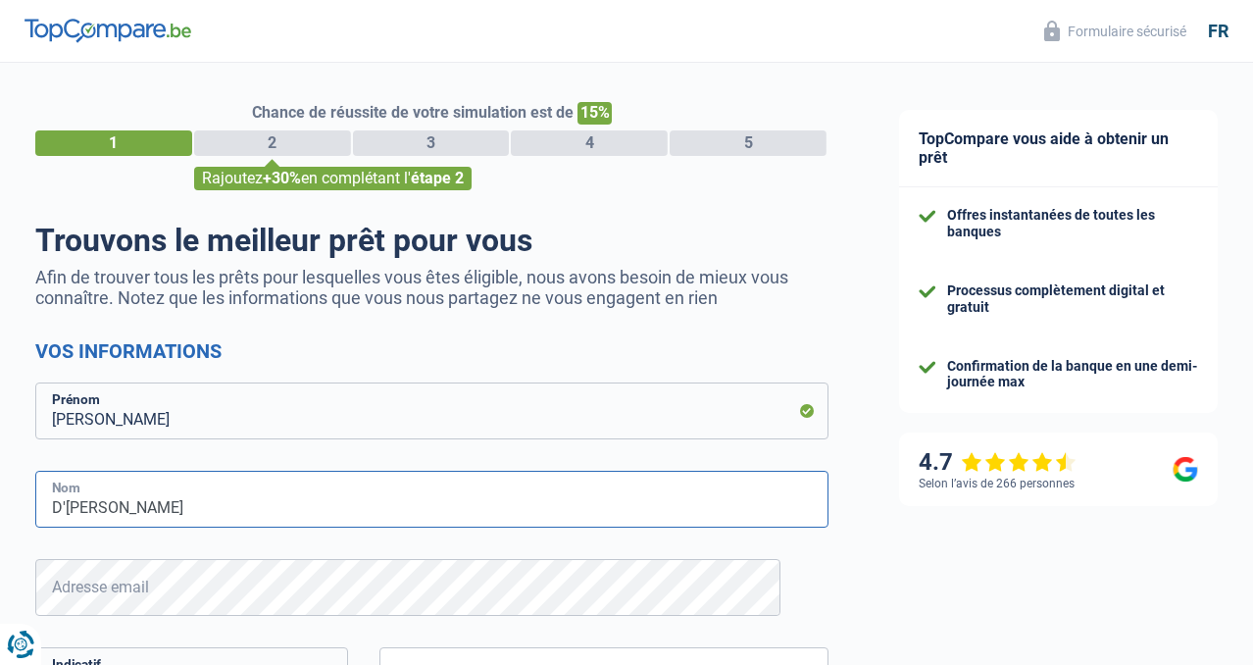
type input "D'[PERSON_NAME]"
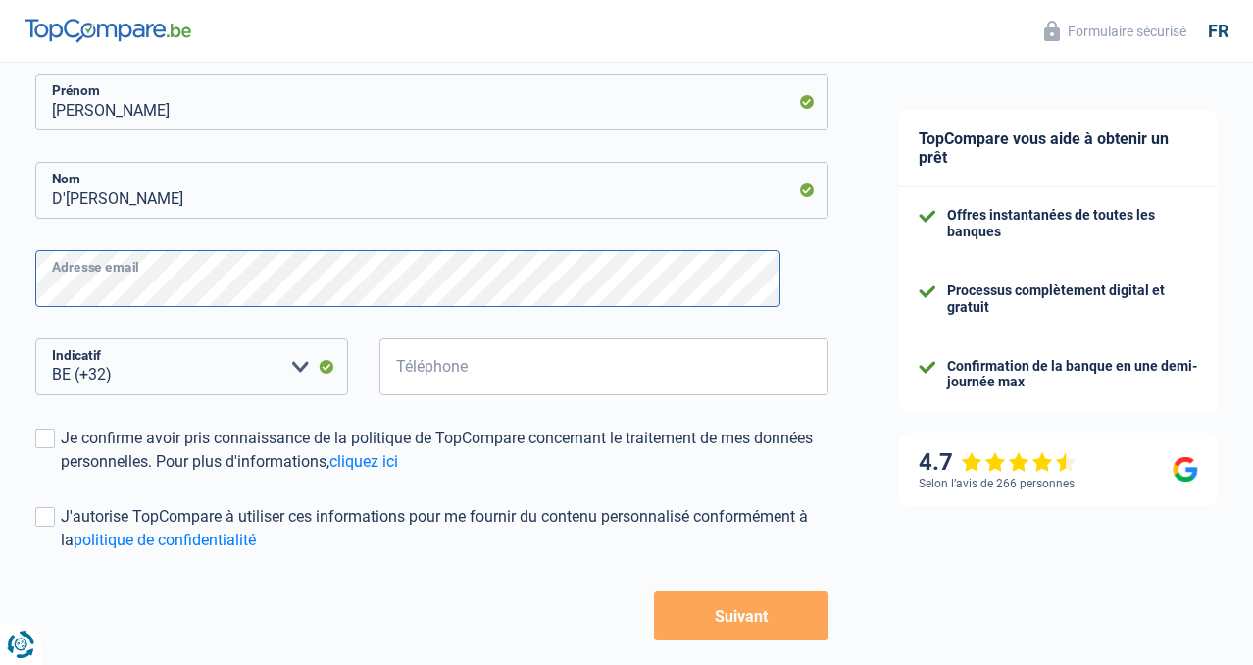
scroll to position [310, 0]
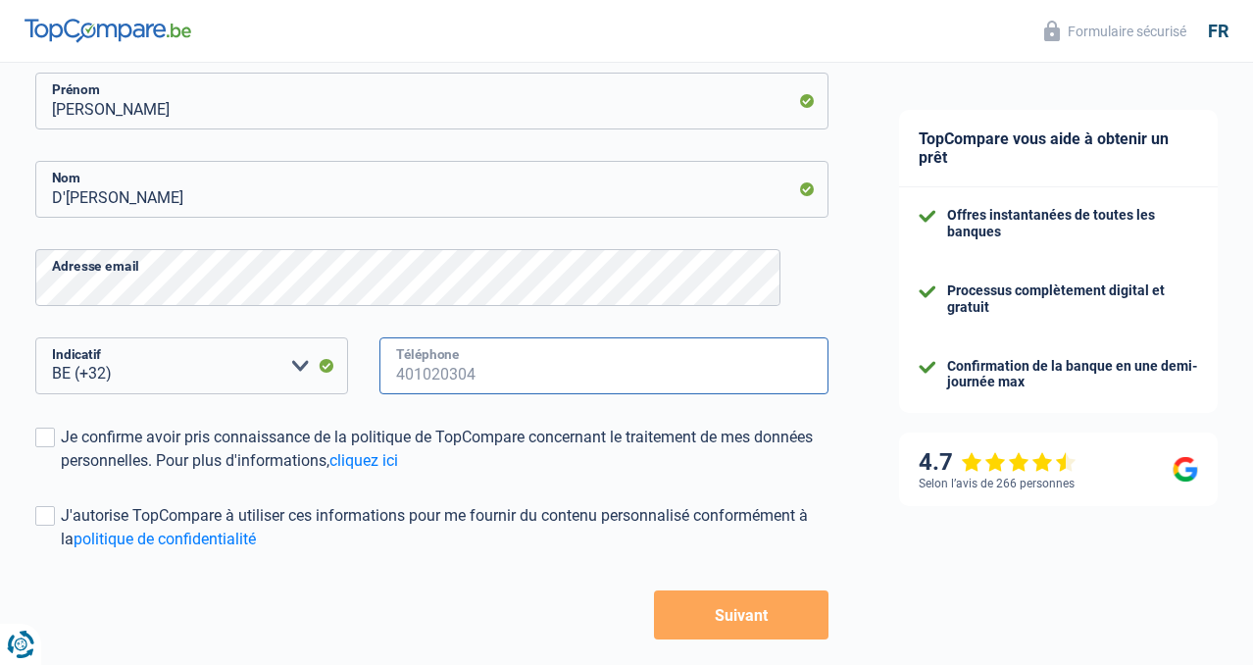
click at [466, 378] on input "Téléphone" at bounding box center [604, 365] width 449 height 57
type input "473415872"
click at [55, 519] on span at bounding box center [45, 516] width 20 height 20
click at [61, 551] on input "J'autorise TopCompare à utiliser ces informations pour me fournir du contenu pe…" at bounding box center [61, 551] width 0 height 0
click at [1008, 488] on div "Selon l’avis de 266 personnes" at bounding box center [997, 484] width 156 height 14
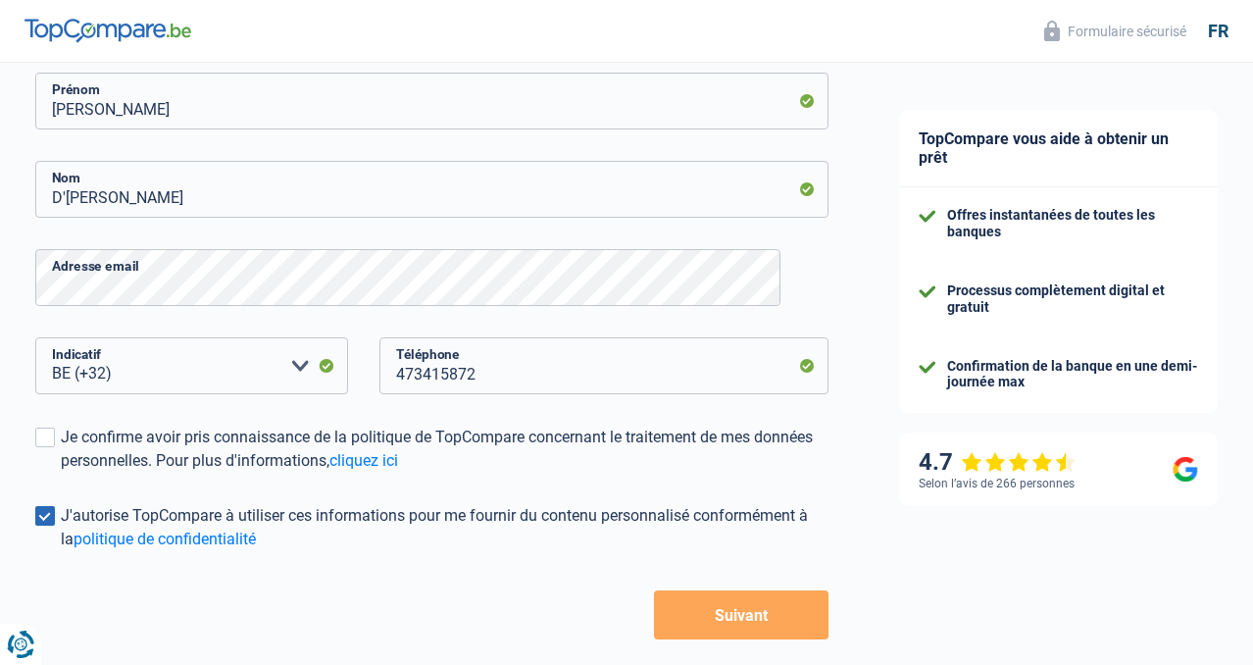
click at [1008, 463] on div "4.7" at bounding box center [998, 462] width 158 height 28
click at [690, 619] on button "Suivant" at bounding box center [741, 613] width 175 height 49
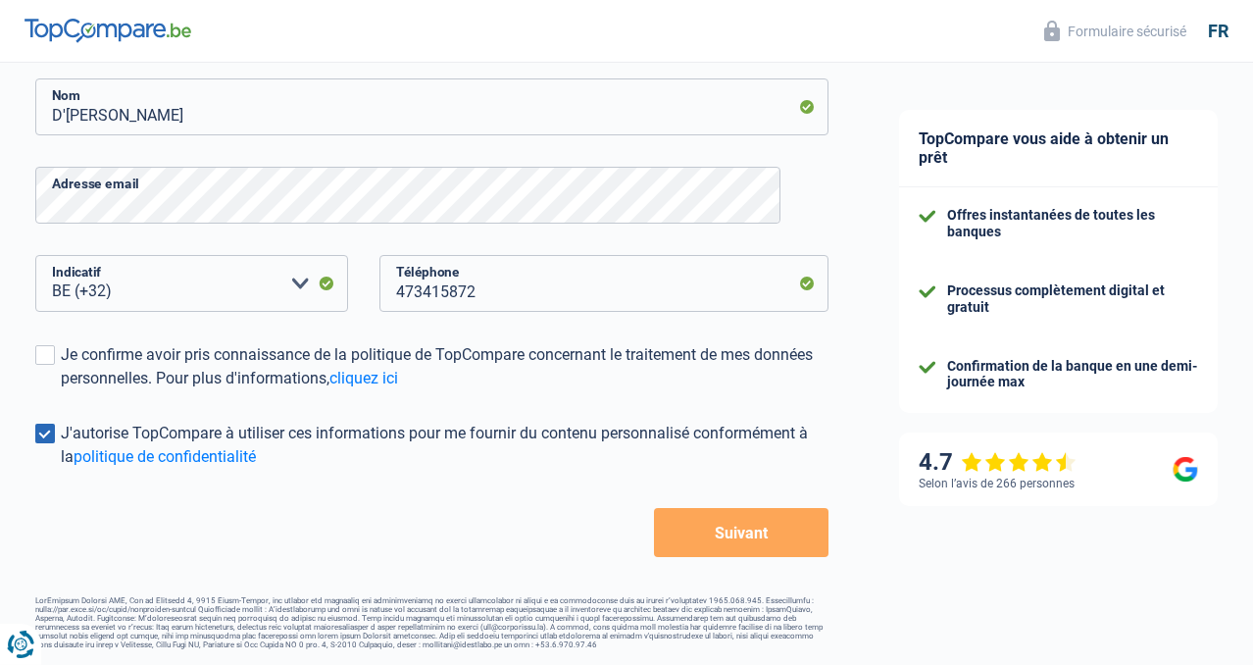
scroll to position [400, 0]
click at [55, 345] on span at bounding box center [45, 355] width 20 height 20
click at [61, 390] on input "Je confirme avoir pris connaissance de la politique de TopCompare concernant le…" at bounding box center [61, 390] width 0 height 0
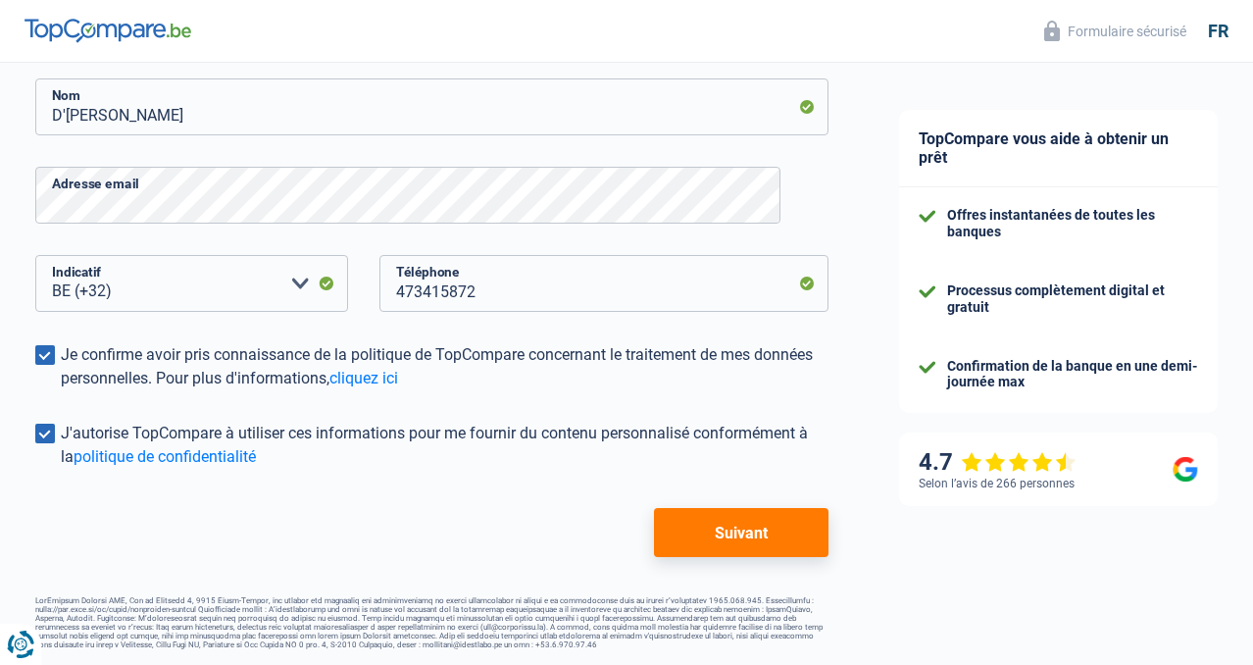
click at [736, 533] on button "Suivant" at bounding box center [741, 532] width 175 height 49
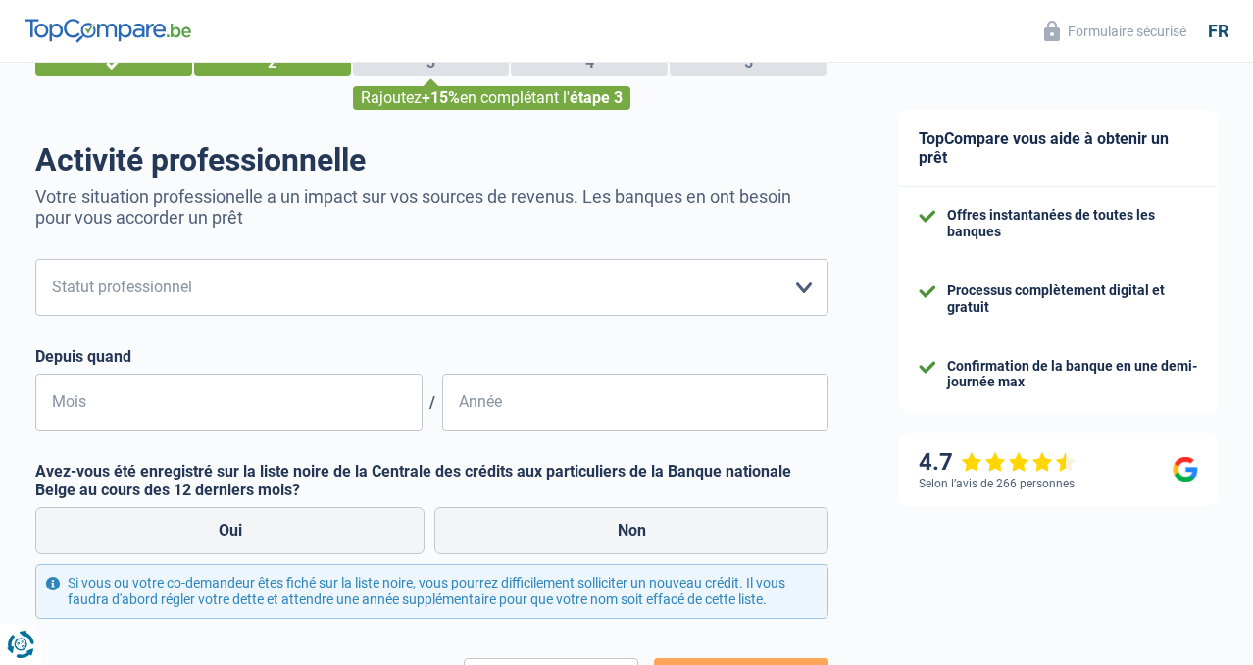
scroll to position [81, 0]
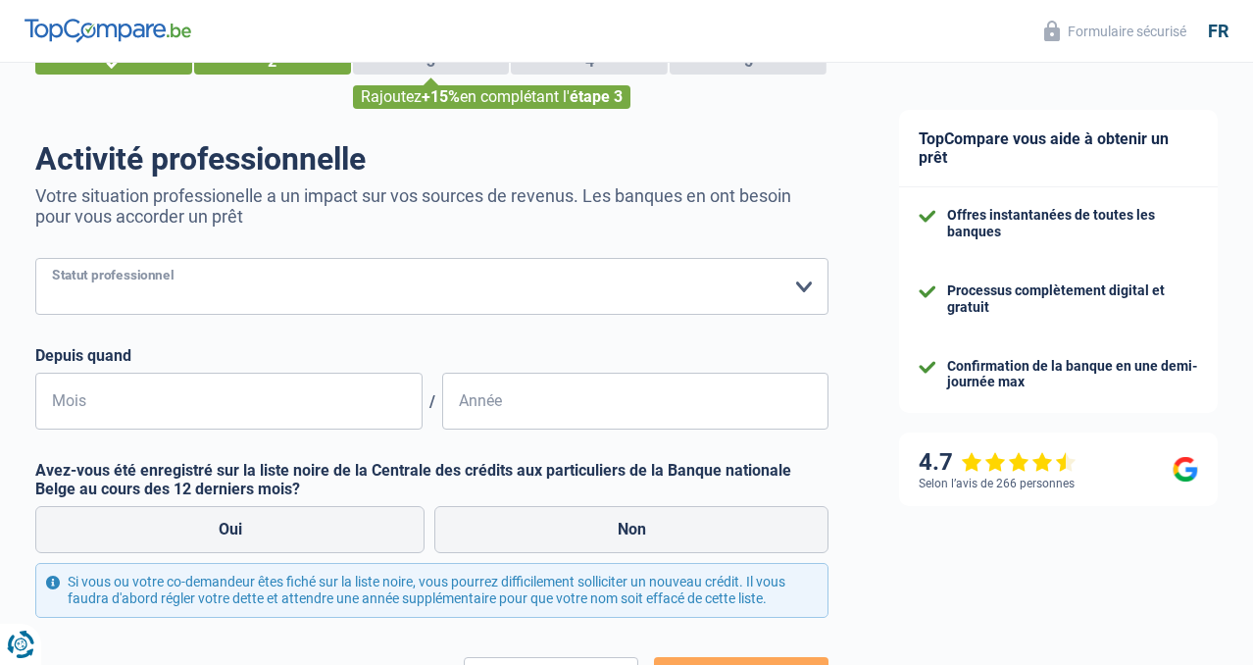
click at [35, 258] on select "Ouvrier Employé privé Employé public Invalide Indépendant Pensionné Chômeur Mut…" at bounding box center [431, 286] width 793 height 57
